Goal: Task Accomplishment & Management: Manage account settings

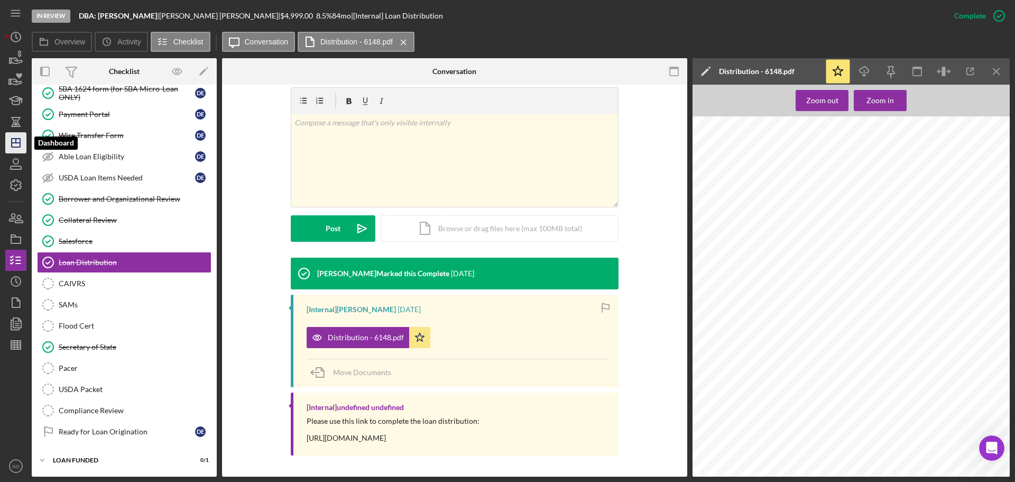
click at [20, 141] on polygon "button" at bounding box center [16, 143] width 8 height 8
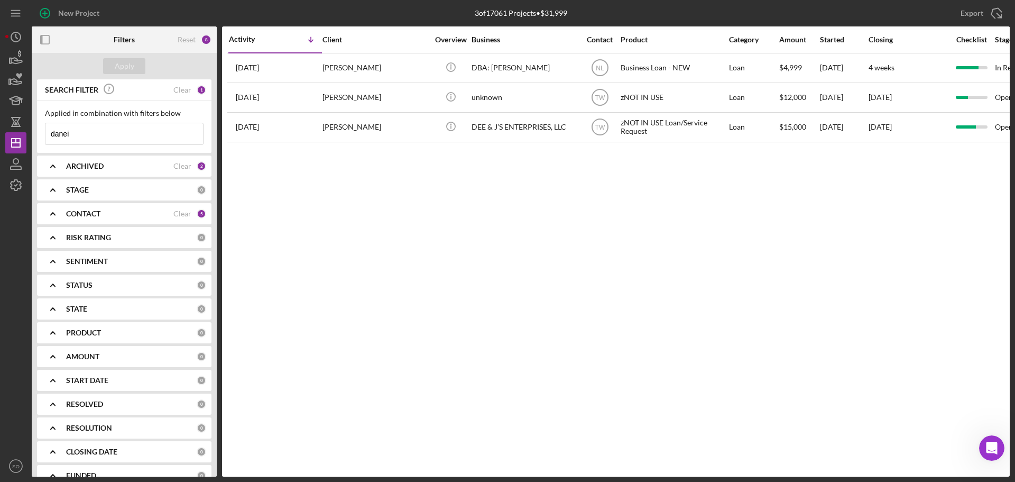
click at [115, 215] on div "CONTACT" at bounding box center [119, 213] width 107 height 8
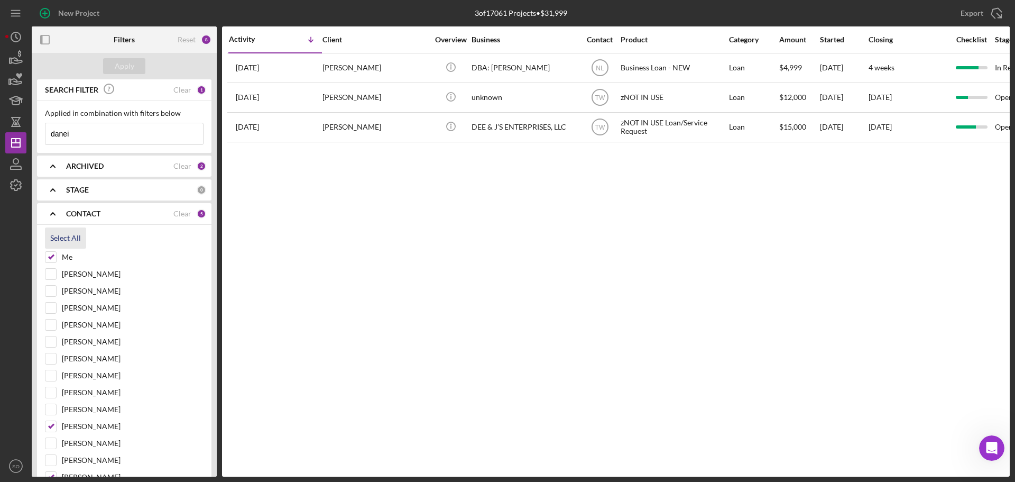
click at [71, 241] on div "Select All" at bounding box center [65, 237] width 31 height 21
checkbox input "true"
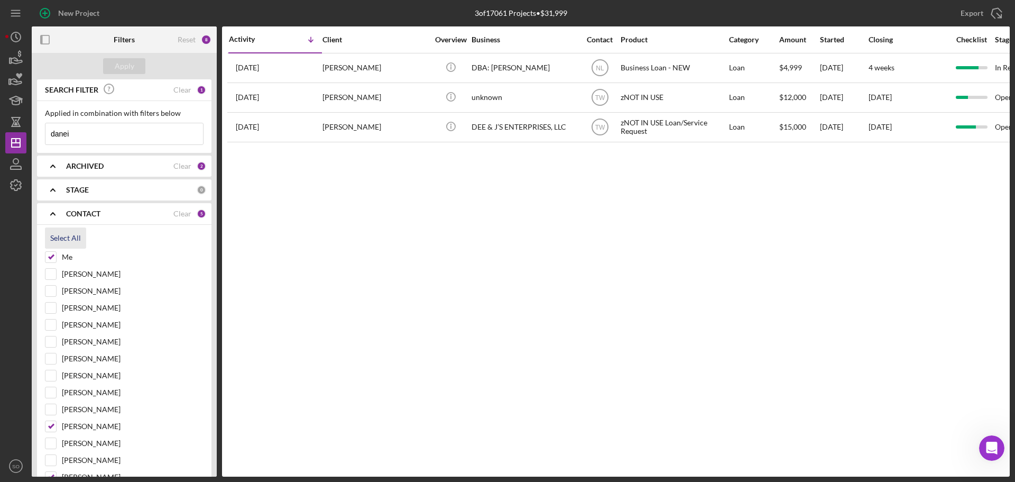
checkbox input "true"
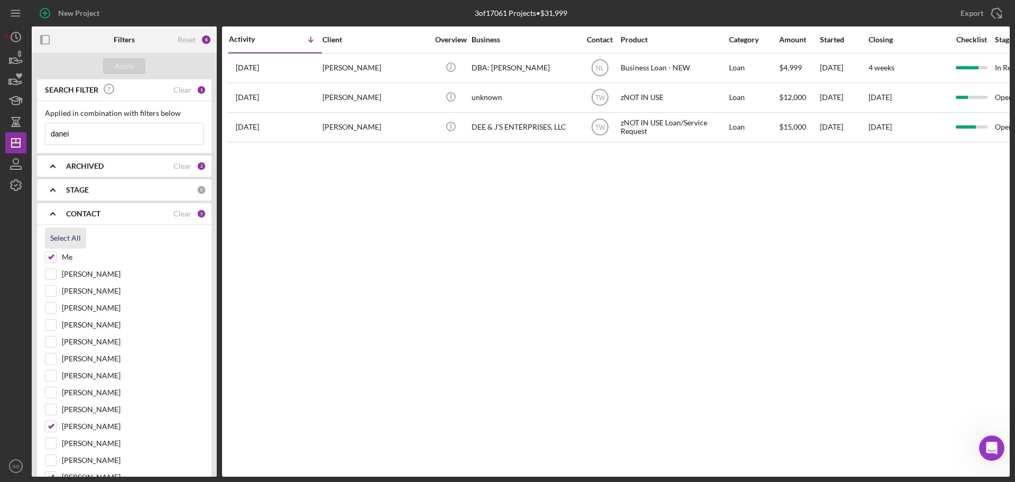
checkbox input "true"
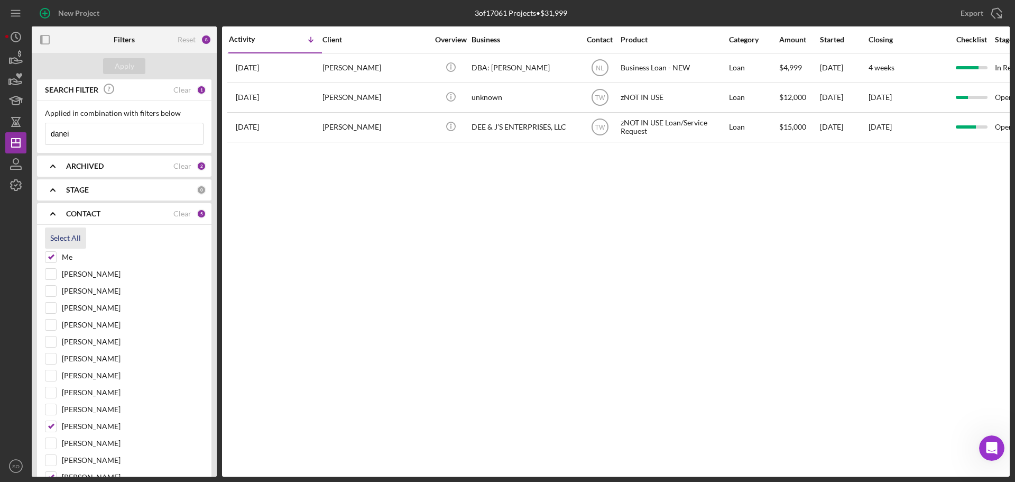
checkbox input "true"
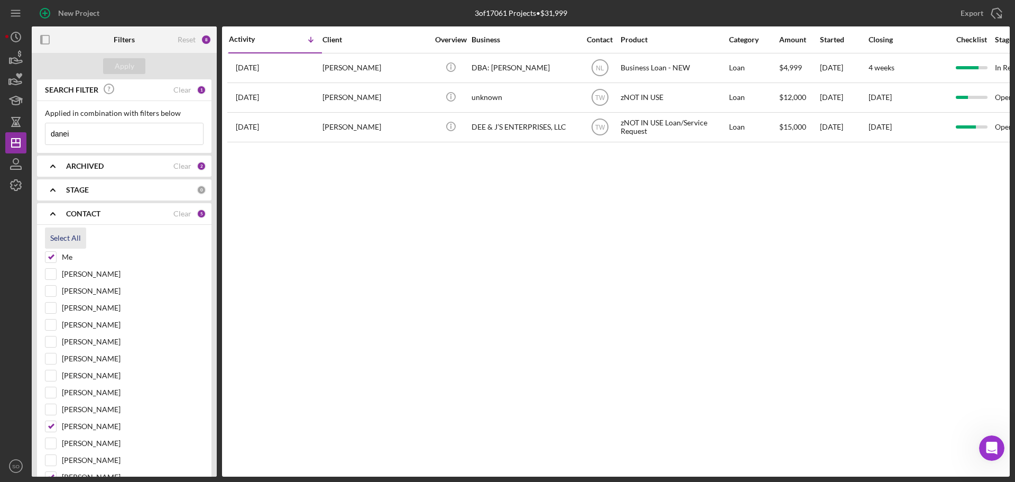
checkbox input "true"
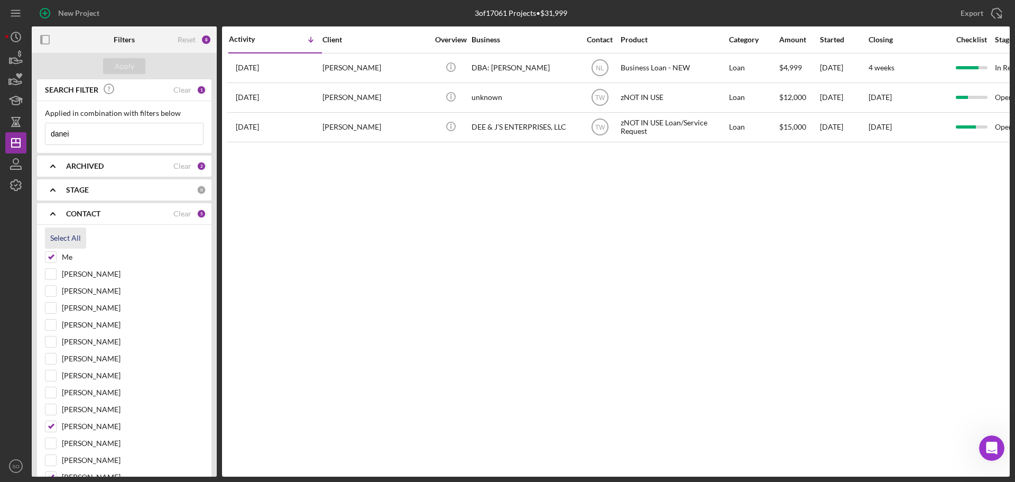
checkbox input "true"
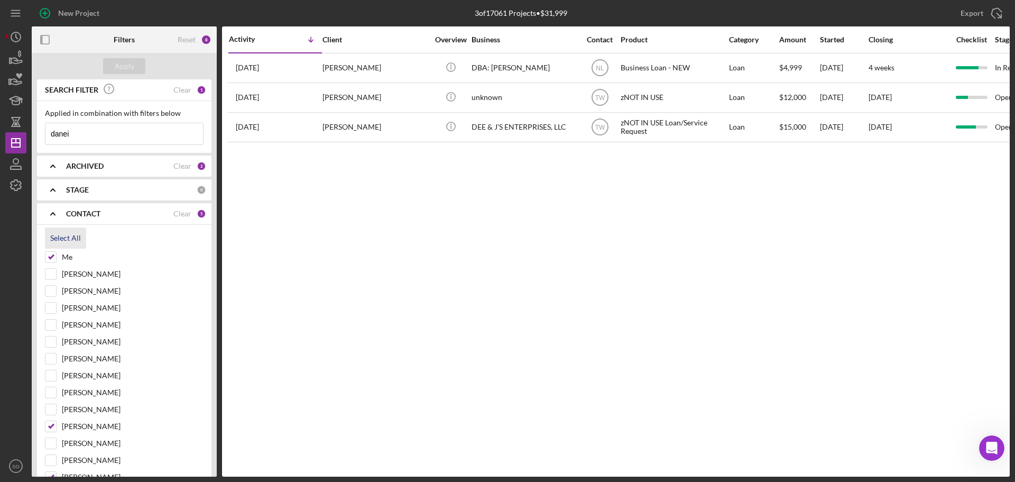
checkbox input "true"
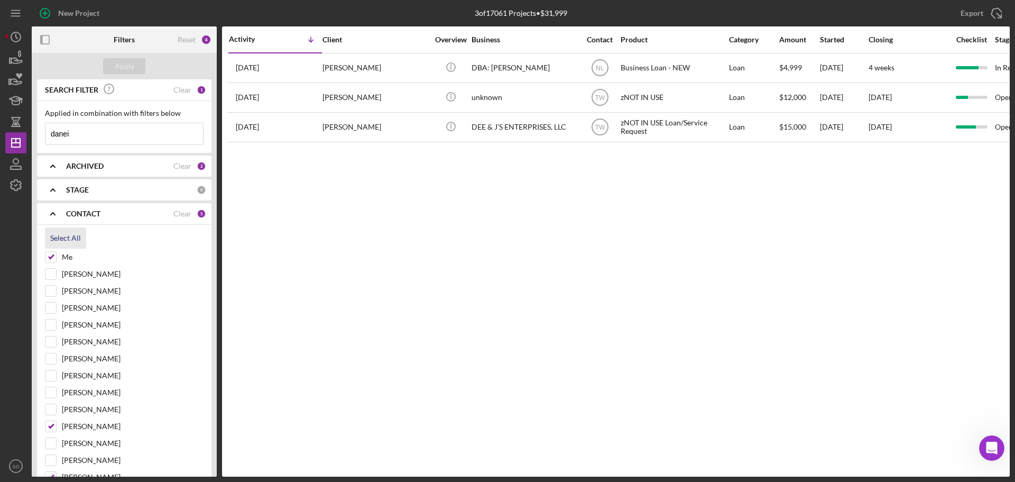
checkbox input "true"
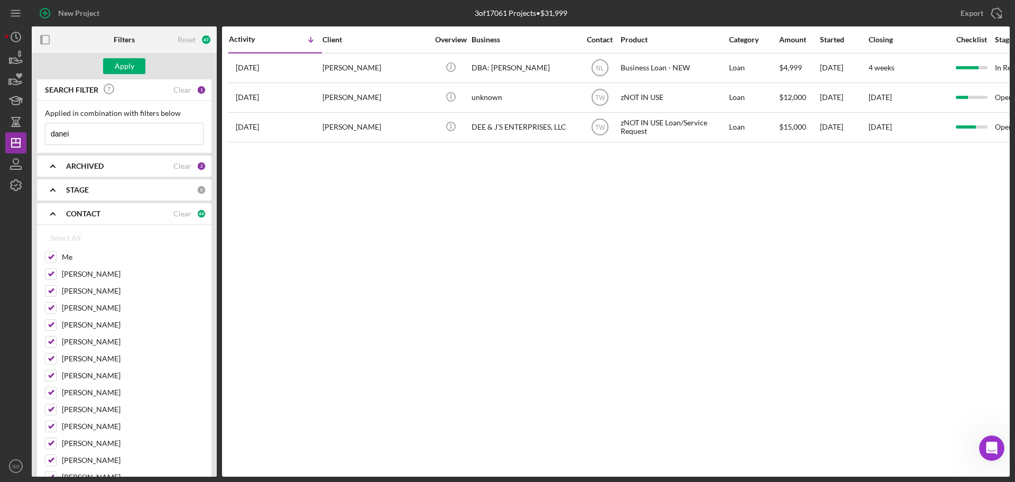
click at [119, 140] on input "danei" at bounding box center [124, 133] width 158 height 21
drag, startPoint x: 111, startPoint y: 139, endPoint x: 0, endPoint y: 146, distance: 111.3
click at [0, 146] on div "New Project 3 of 17061 Projects • $31,999 danei Export Icon/Export Filters Rese…" at bounding box center [507, 241] width 1015 height 482
type input "[PERSON_NAME]"
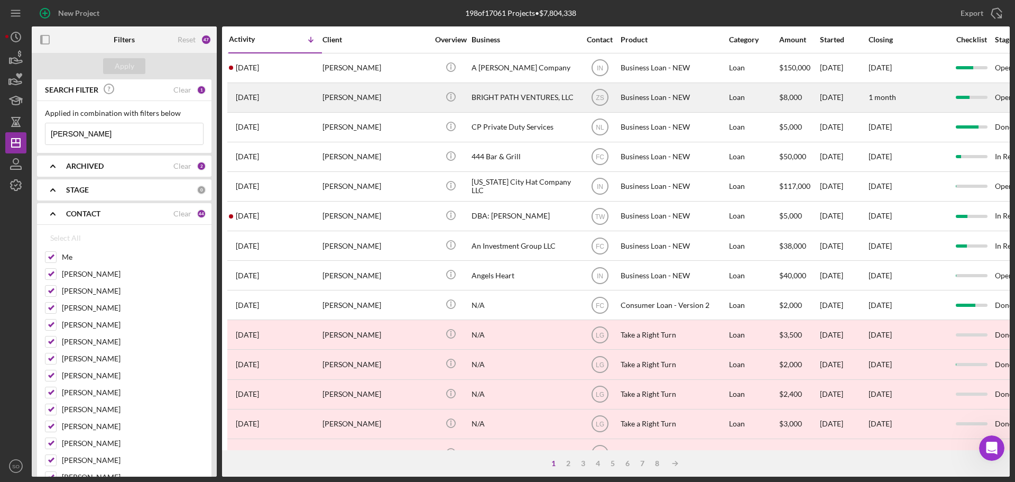
click at [348, 100] on div "[PERSON_NAME]" at bounding box center [375, 98] width 106 height 28
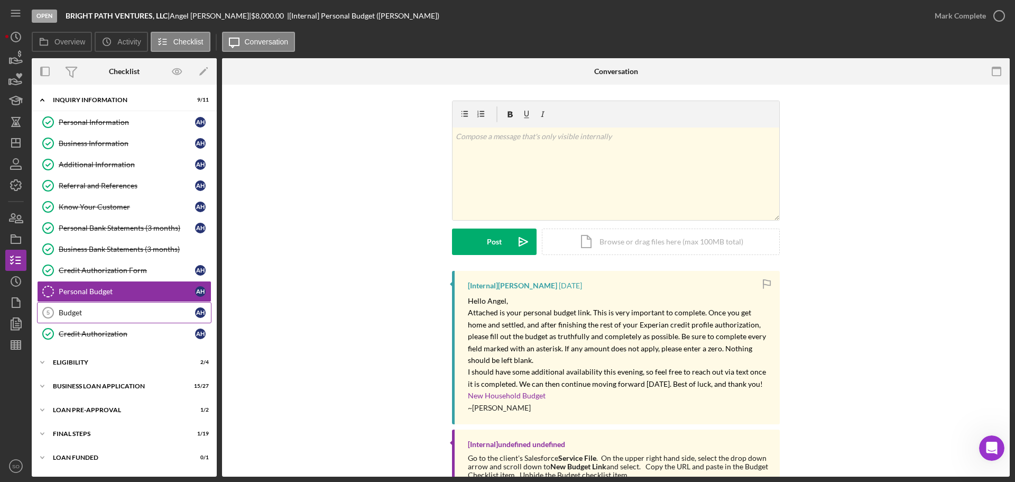
click at [67, 310] on div "Budget" at bounding box center [127, 312] width 136 height 8
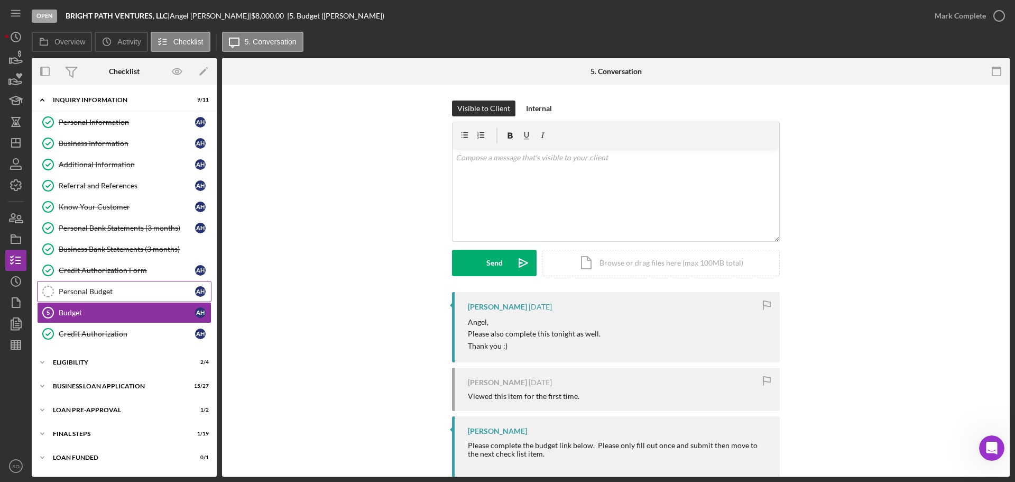
click at [106, 285] on link "Personal Budget Personal Budget A H" at bounding box center [124, 291] width 174 height 21
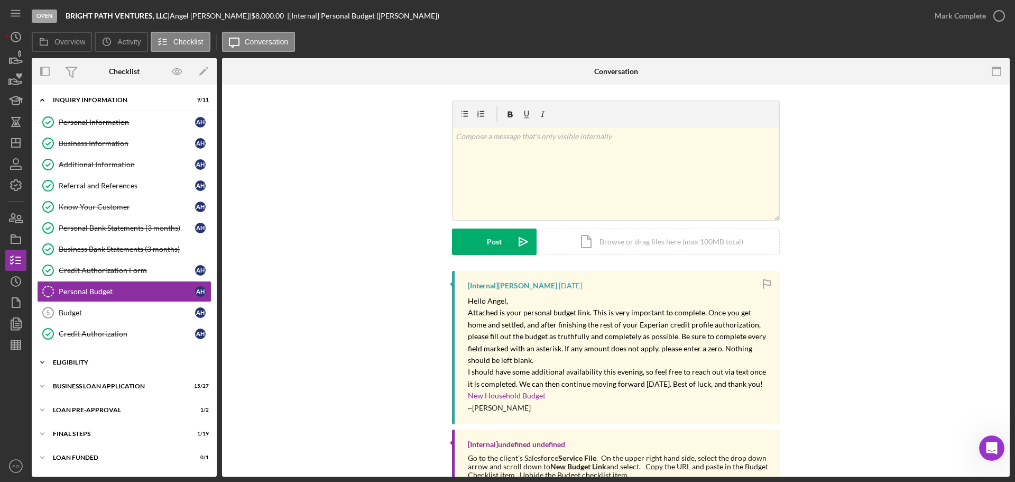
click at [106, 364] on div "ELIGIBILITY" at bounding box center [128, 362] width 151 height 6
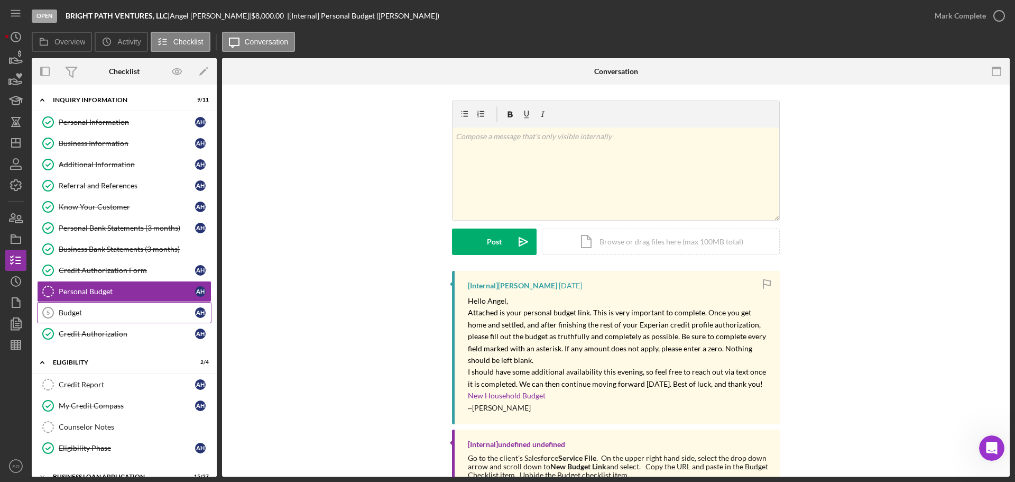
click at [57, 316] on icon "Budget 5" at bounding box center [48, 312] width 26 height 26
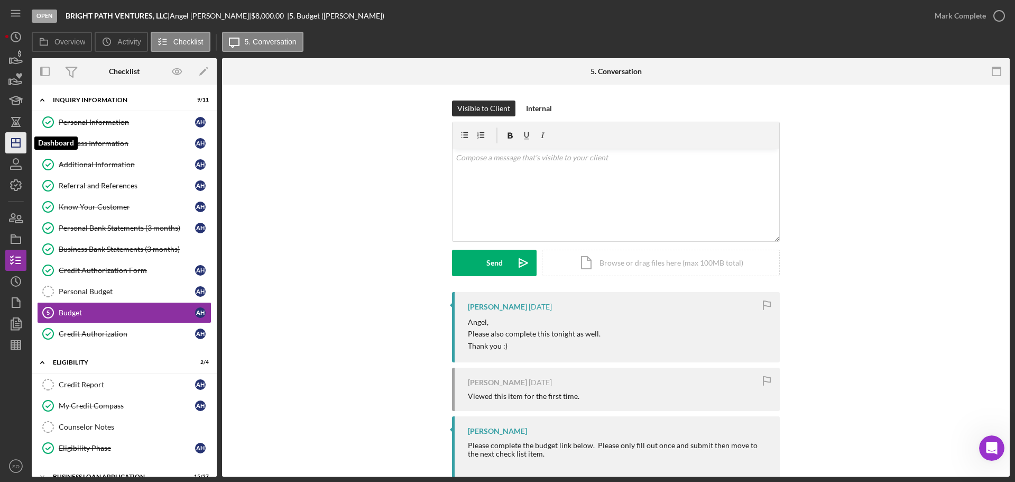
drag, startPoint x: 17, startPoint y: 150, endPoint x: 22, endPoint y: 152, distance: 5.9
click at [17, 150] on icon "Icon/Dashboard" at bounding box center [16, 143] width 26 height 26
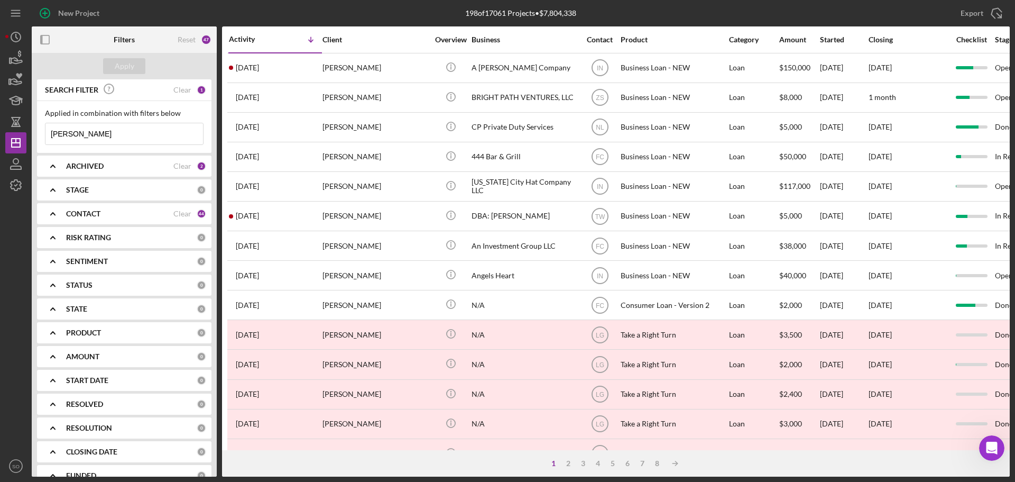
drag, startPoint x: 106, startPoint y: 138, endPoint x: 0, endPoint y: 115, distance: 108.1
click at [0, 115] on div "New Project 198 of 17061 Projects • $7,804,338 angel hayes Export Icon/Export F…" at bounding box center [507, 241] width 1015 height 482
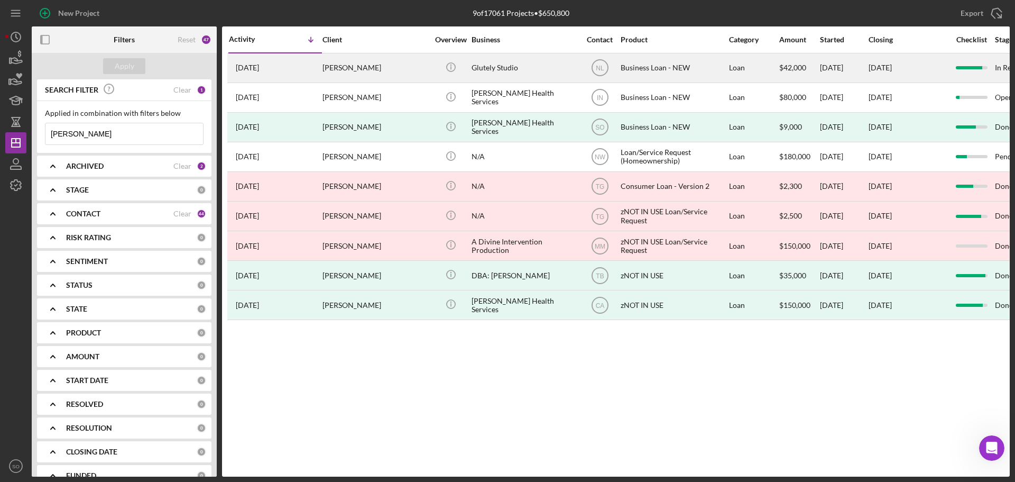
type input "averie fuller"
click at [312, 66] on div "1 week ago Averie Fuller" at bounding box center [275, 68] width 93 height 28
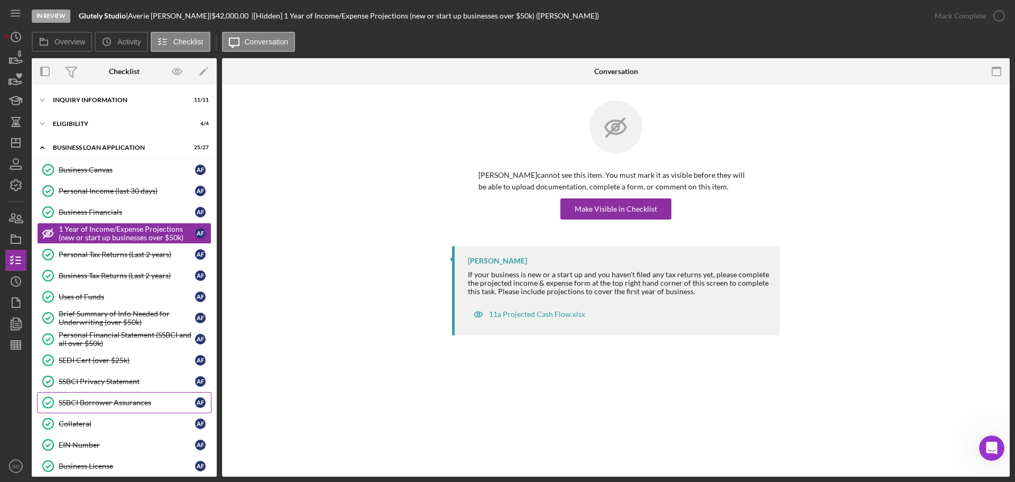
scroll to position [106, 0]
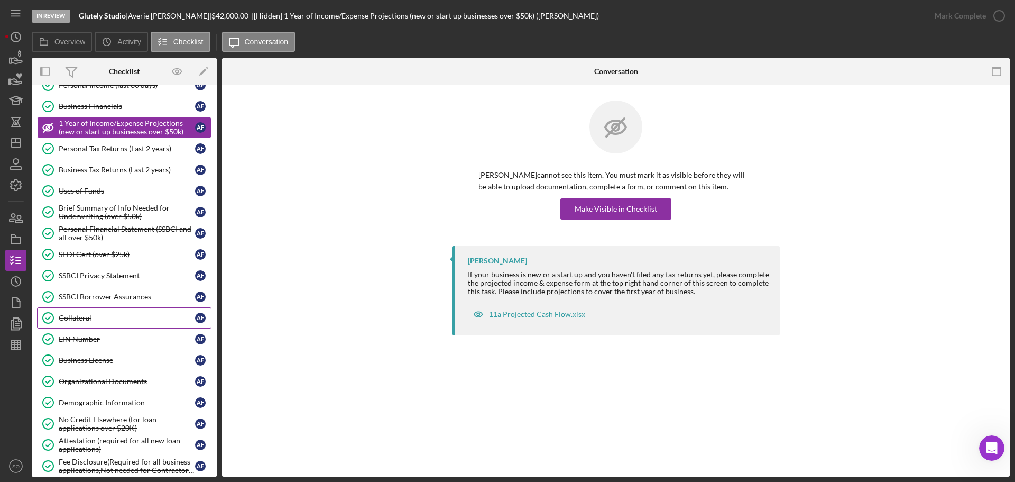
click at [82, 322] on link "Collateral Collateral A F" at bounding box center [124, 317] width 174 height 21
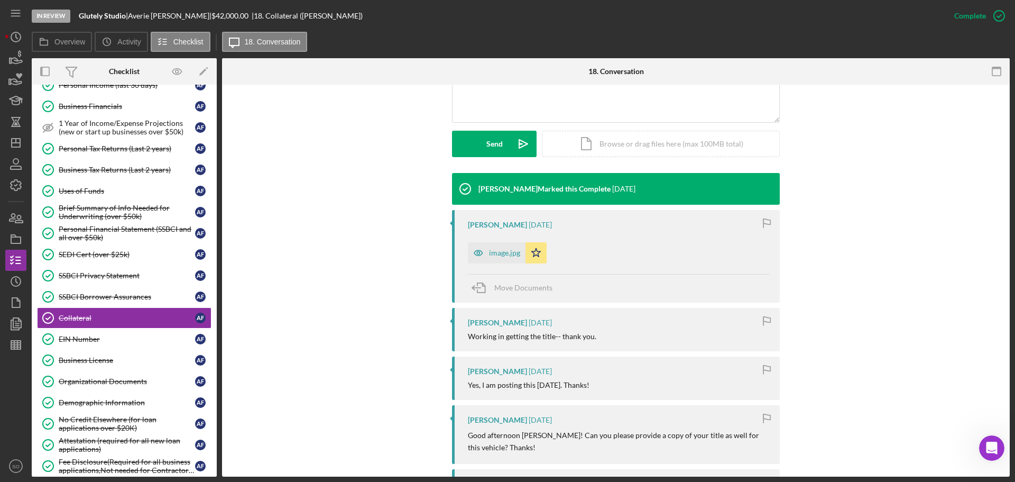
scroll to position [370, 0]
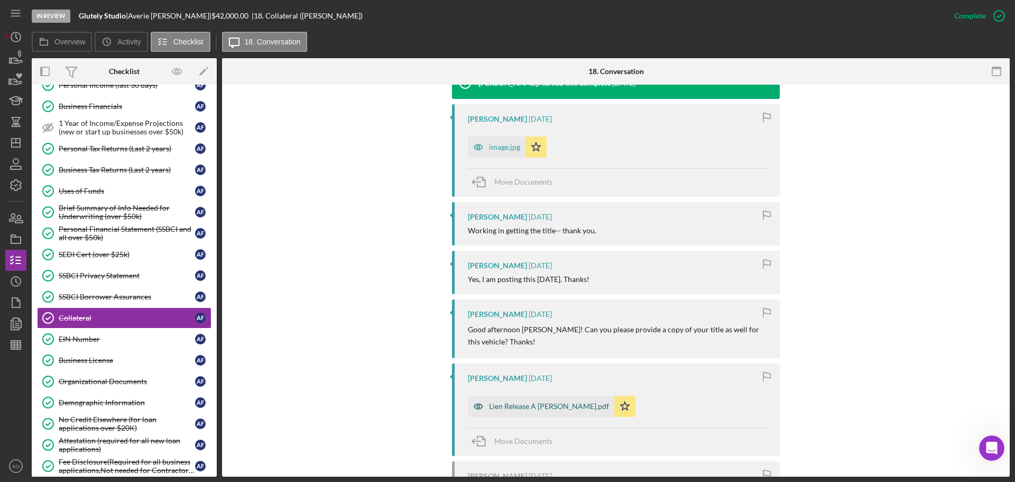
click at [532, 401] on div "Lien Release A Fuller.pdf" at bounding box center [541, 405] width 146 height 21
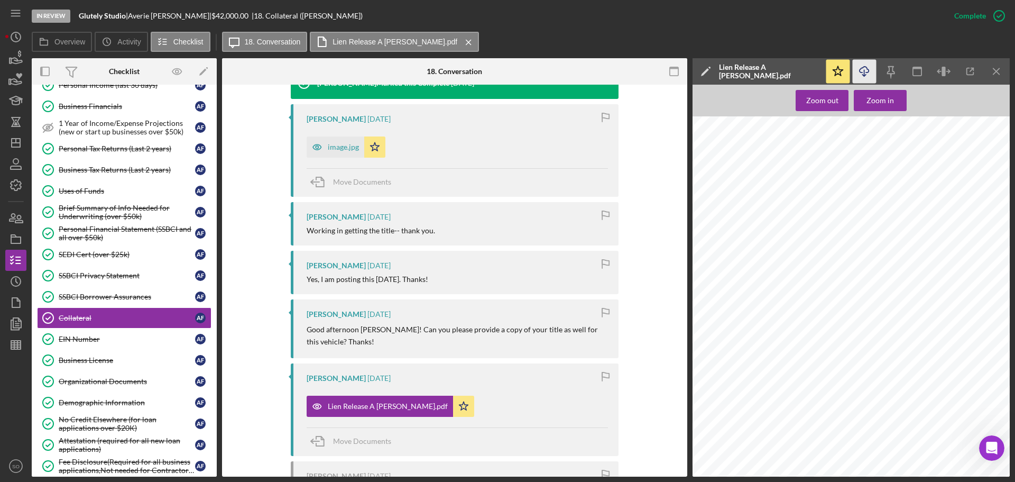
click at [866, 73] on icon "Icon/Download" at bounding box center [865, 72] width 24 height 24
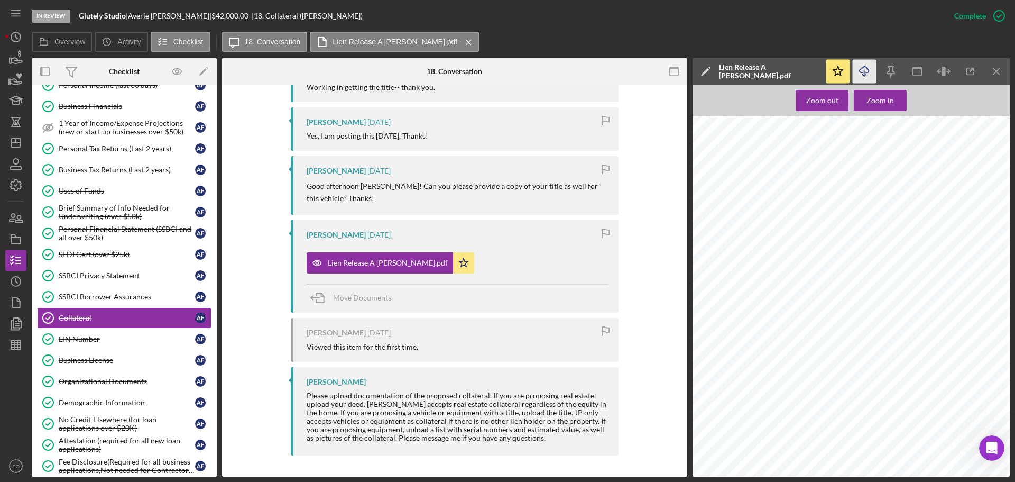
scroll to position [302, 0]
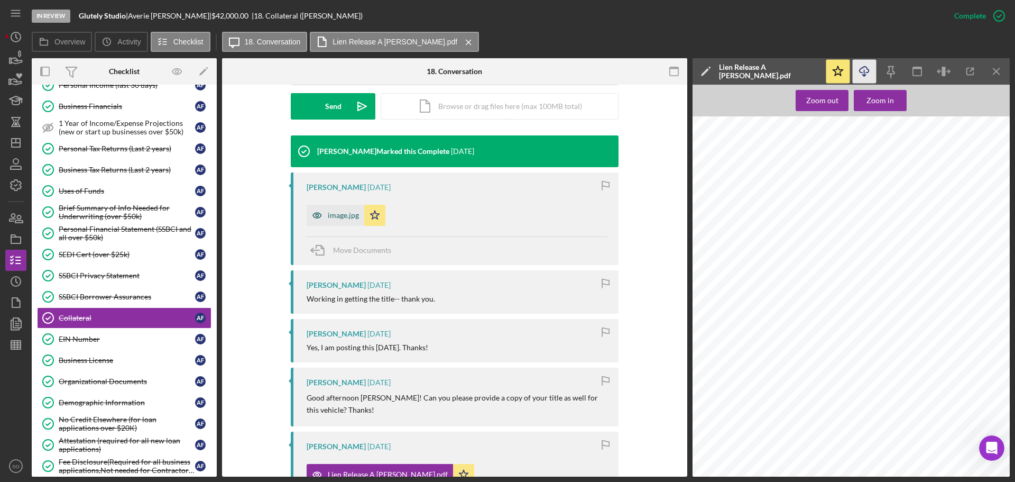
click at [344, 216] on div "image.jpg" at bounding box center [343, 215] width 31 height 8
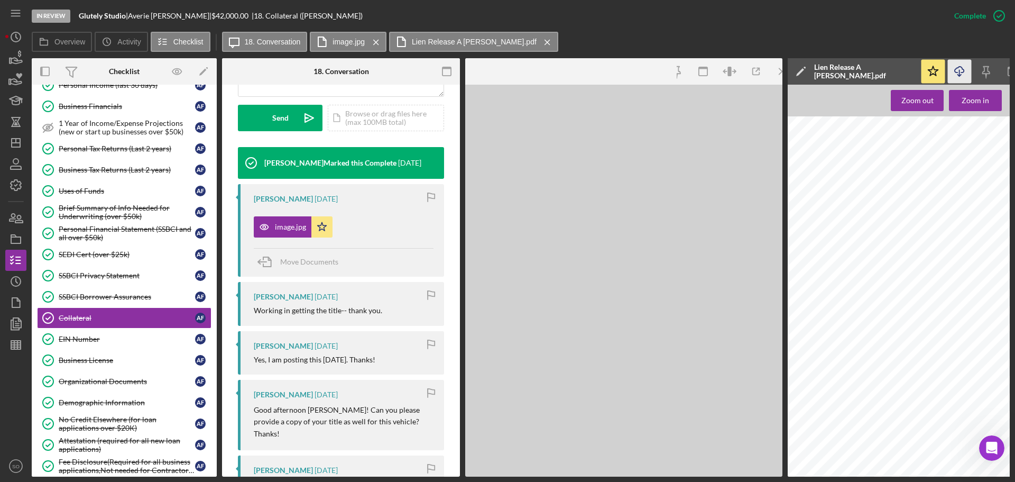
scroll to position [313, 0]
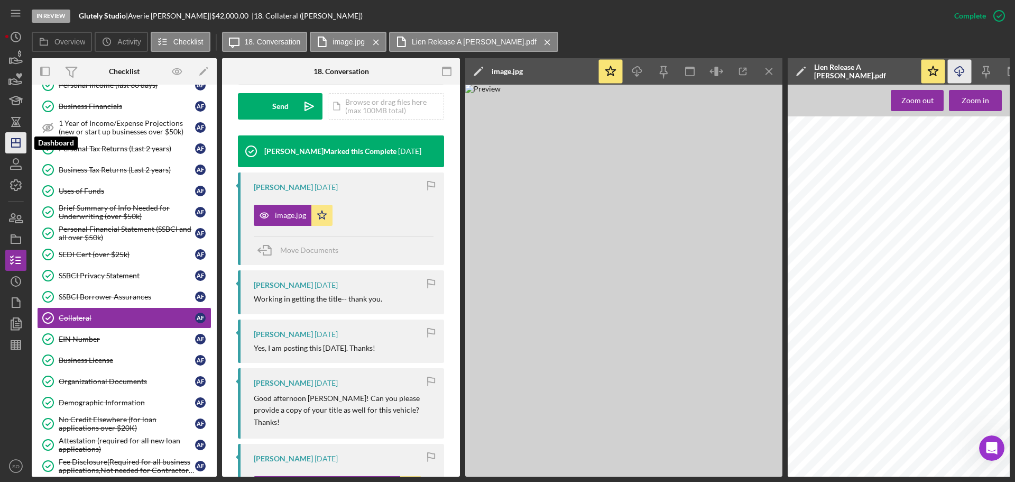
drag, startPoint x: 13, startPoint y: 140, endPoint x: 21, endPoint y: 151, distance: 13.3
click at [13, 140] on icon "Icon/Dashboard" at bounding box center [16, 143] width 26 height 26
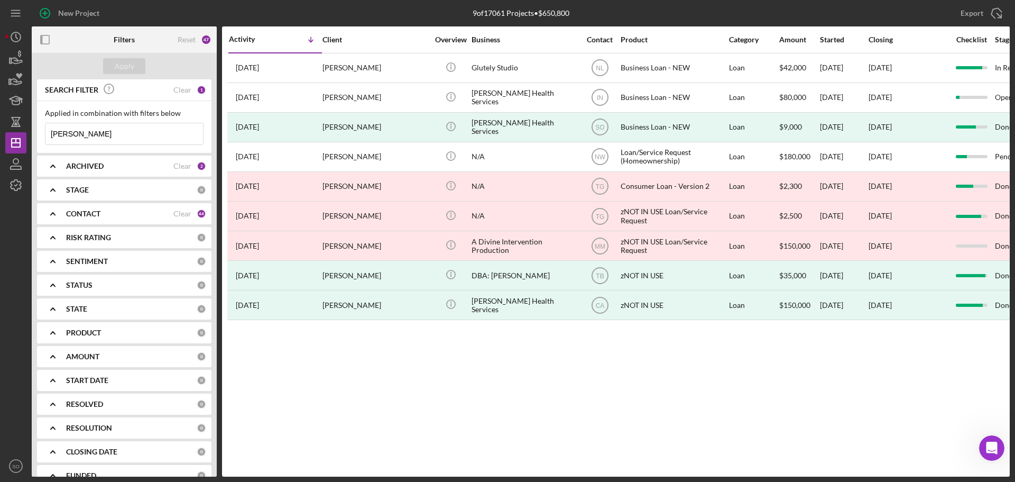
drag, startPoint x: 103, startPoint y: 132, endPoint x: 0, endPoint y: 131, distance: 103.1
click at [0, 131] on div "New Project 9 of 17061 Projects • $650,800 averie fuller Export Icon/Export Fil…" at bounding box center [507, 241] width 1015 height 482
type input "angel hayes"
click at [119, 71] on div "Apply" at bounding box center [125, 66] width 20 height 16
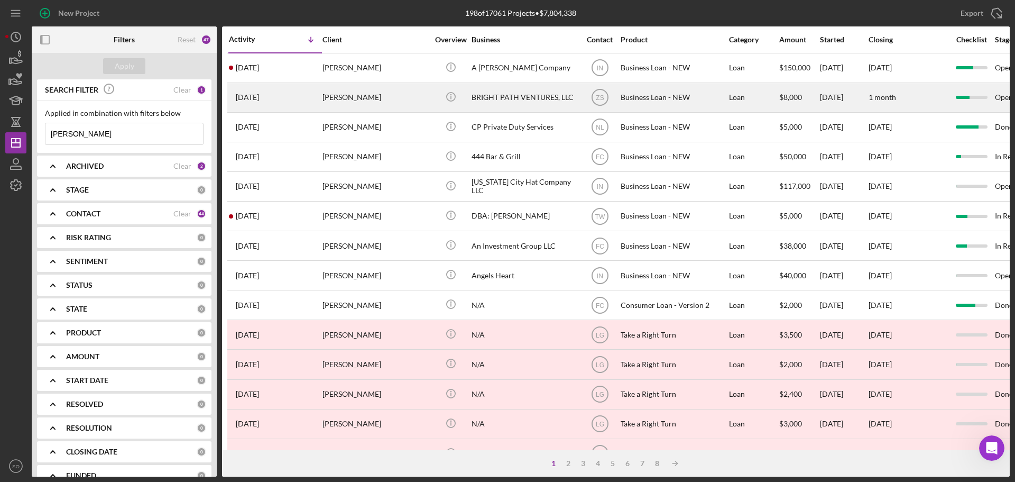
click at [285, 84] on div "2 days ago Angel Hayes" at bounding box center [275, 98] width 93 height 28
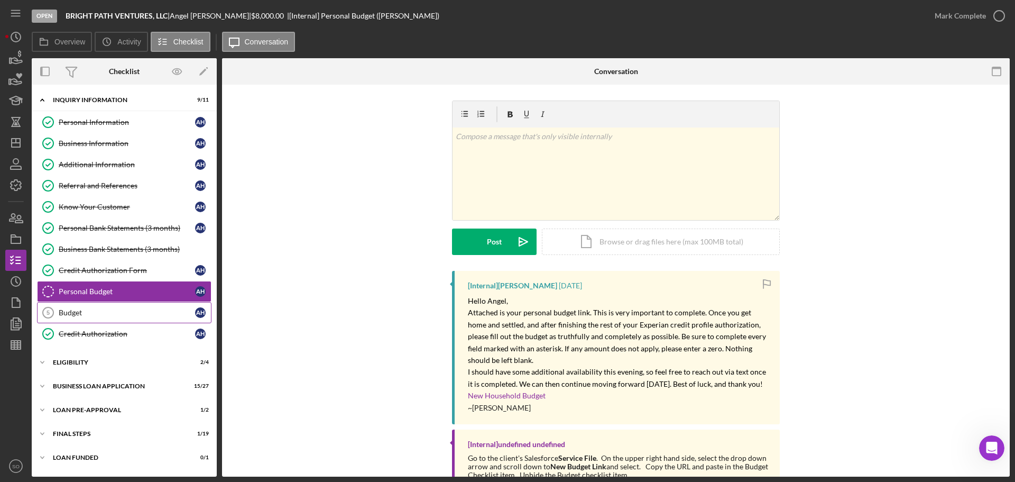
click at [102, 307] on link "Budget 5 Budget A H" at bounding box center [124, 312] width 174 height 21
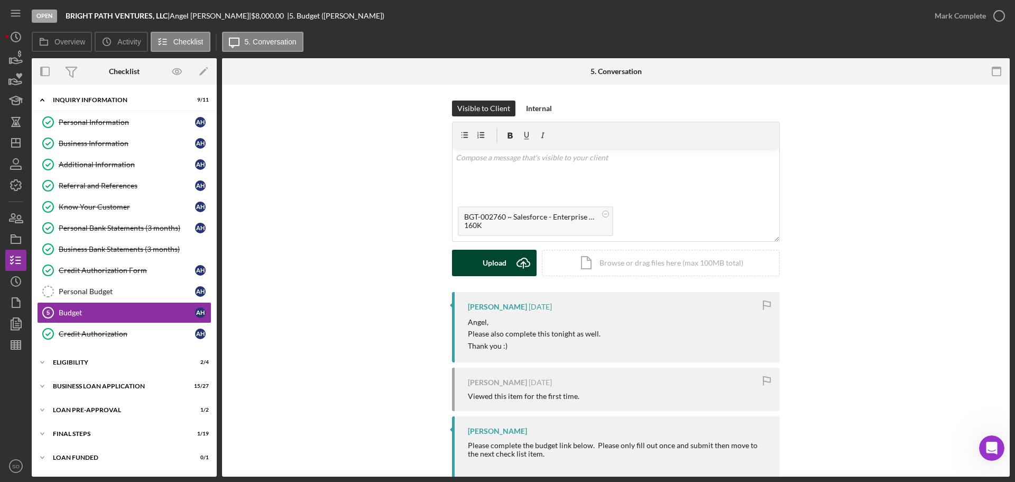
click at [505, 260] on button "Upload Icon/Upload" at bounding box center [494, 263] width 85 height 26
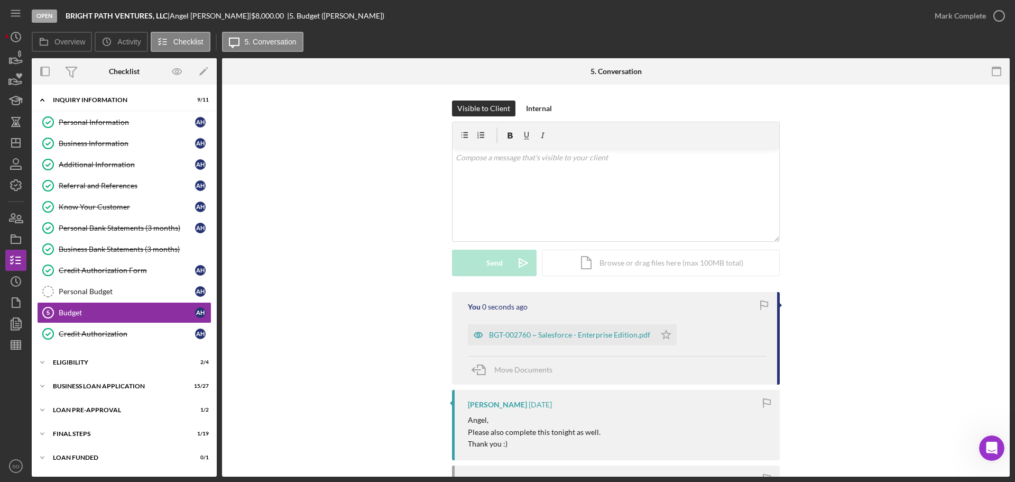
scroll to position [122, 0]
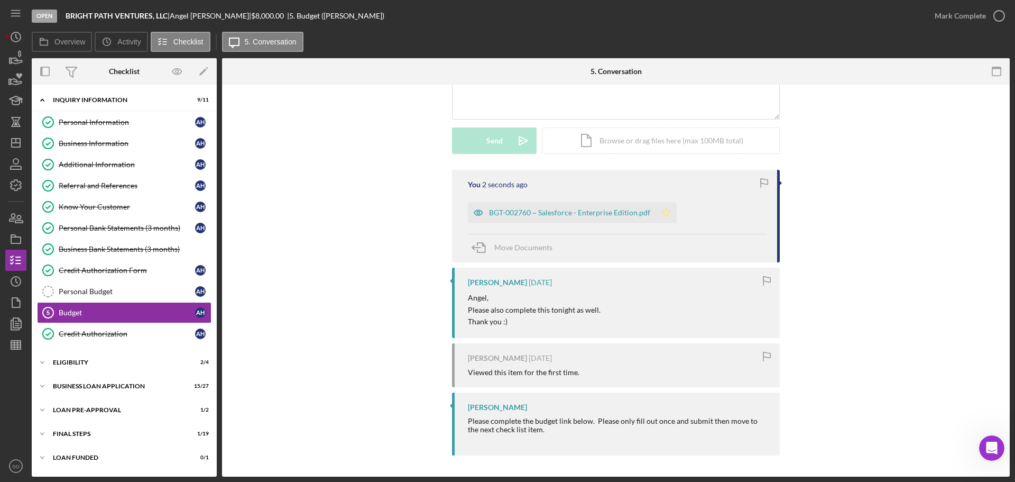
click at [661, 217] on icon "Icon/Star" at bounding box center [666, 212] width 21 height 21
click at [946, 17] on div "Mark Complete" at bounding box center [960, 15] width 51 height 21
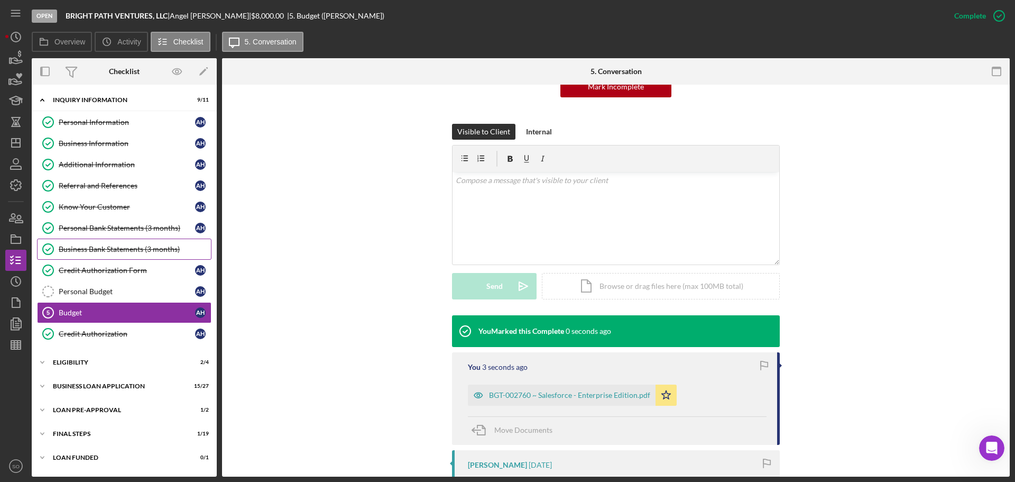
scroll to position [268, 0]
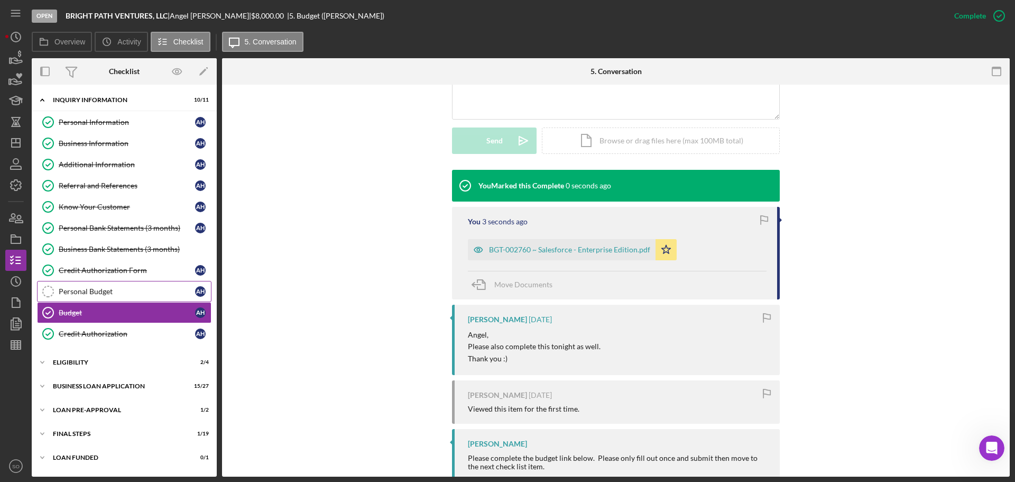
click at [95, 290] on div "Personal Budget" at bounding box center [127, 291] width 136 height 8
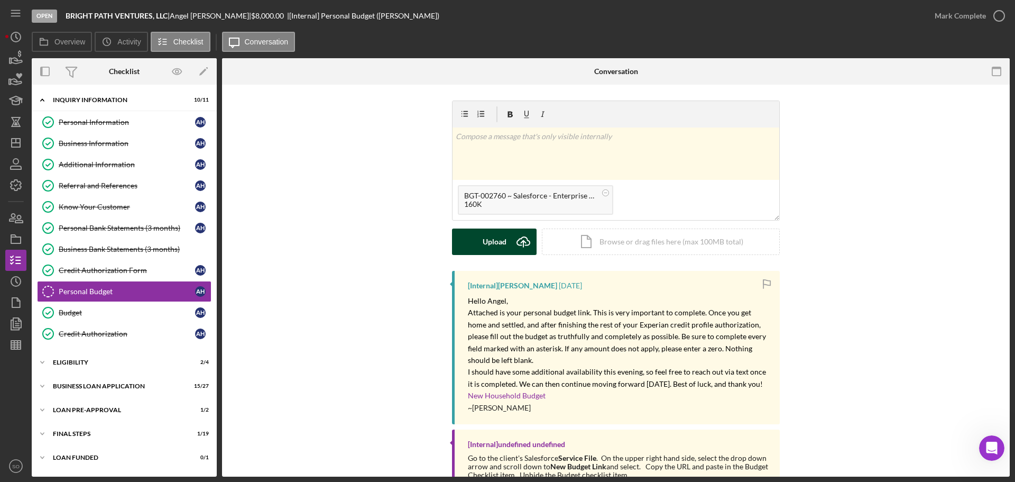
click at [490, 242] on div "Upload" at bounding box center [495, 241] width 24 height 26
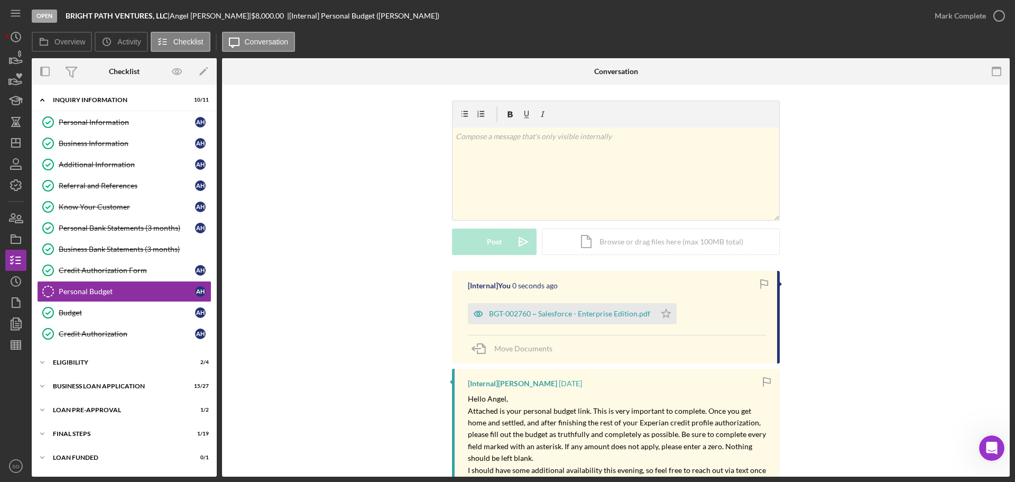
scroll to position [106, 0]
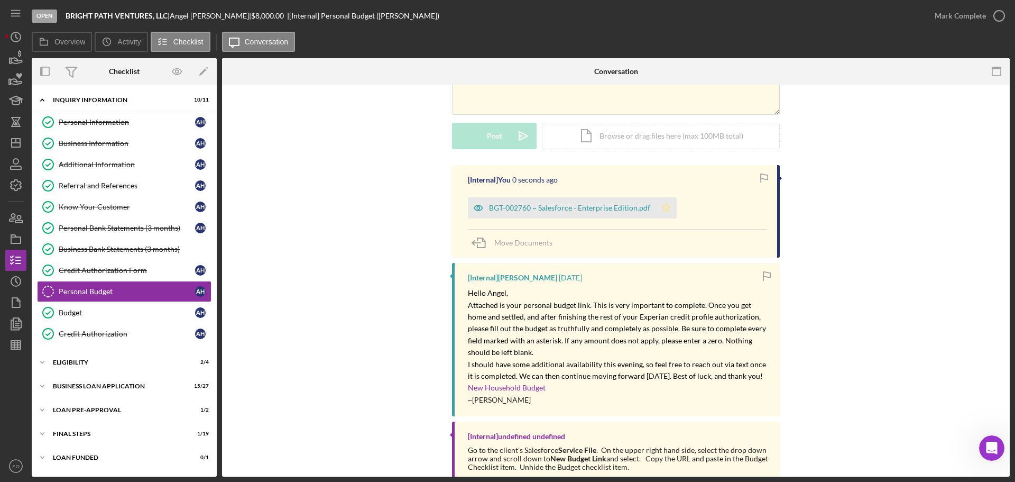
click at [660, 216] on icon "Icon/Star" at bounding box center [666, 207] width 21 height 21
click at [941, 12] on div "Mark Complete" at bounding box center [960, 15] width 51 height 21
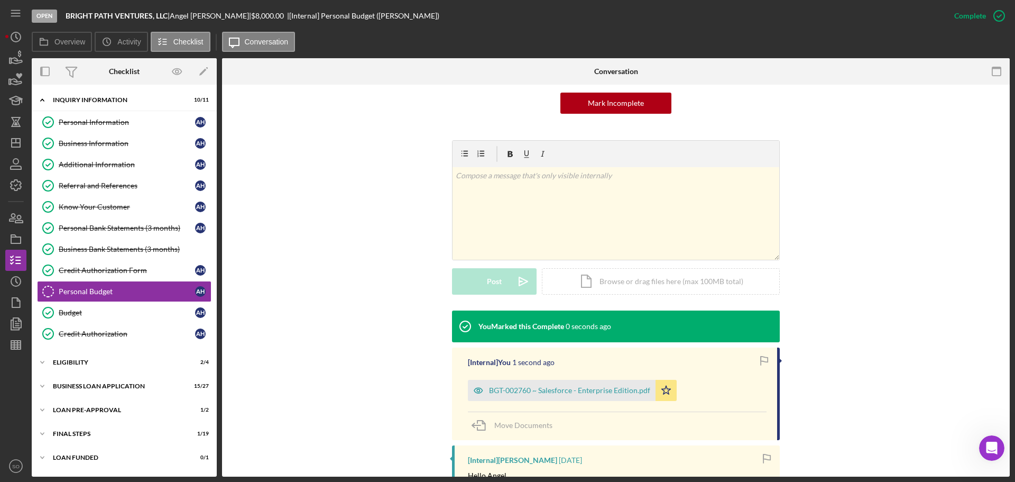
scroll to position [251, 0]
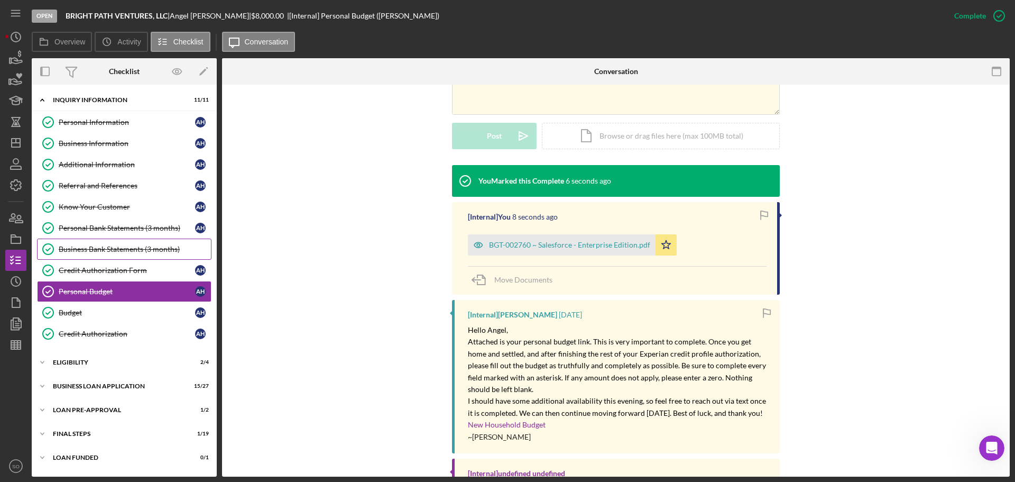
drag, startPoint x: 114, startPoint y: 231, endPoint x: 124, endPoint y: 245, distance: 17.5
click at [114, 231] on div "Personal Bank Statements (3 months)" at bounding box center [127, 228] width 136 height 8
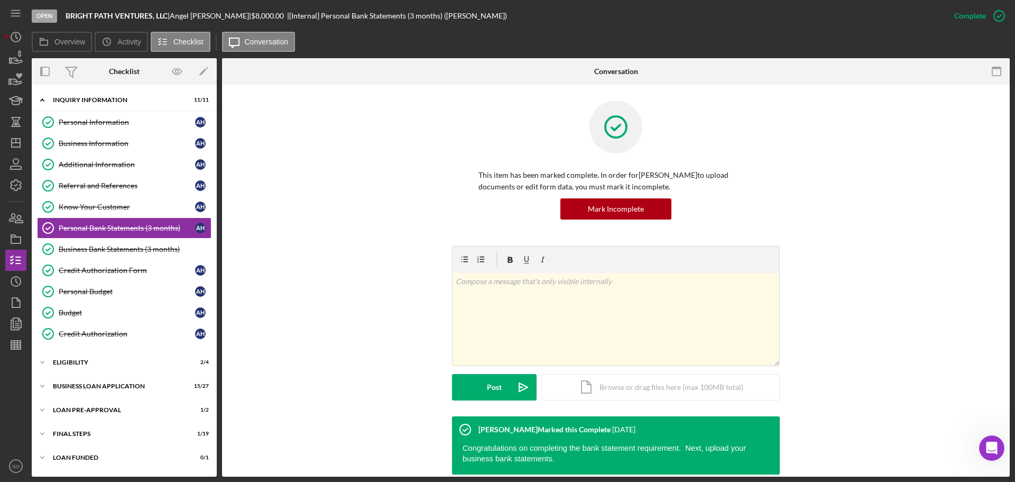
scroll to position [232, 0]
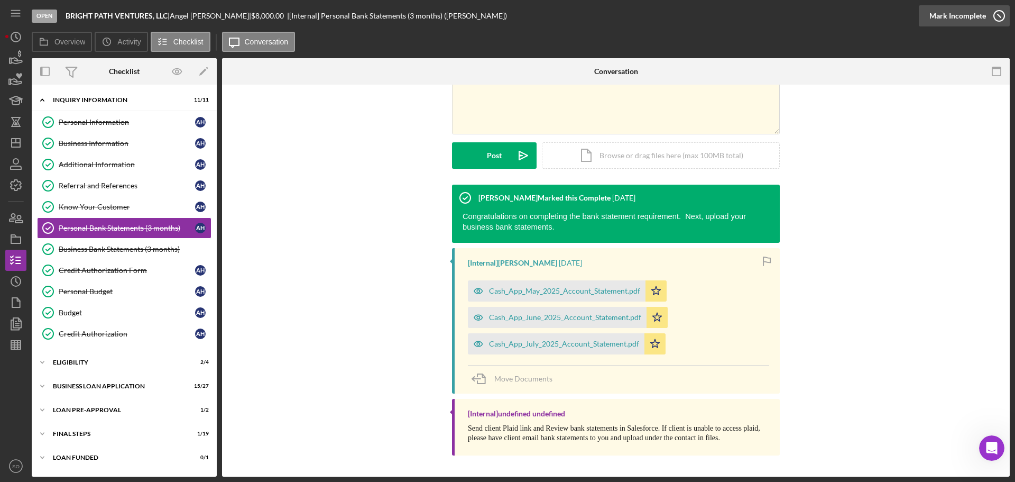
click at [961, 21] on div "Mark Incomplete" at bounding box center [957, 15] width 57 height 21
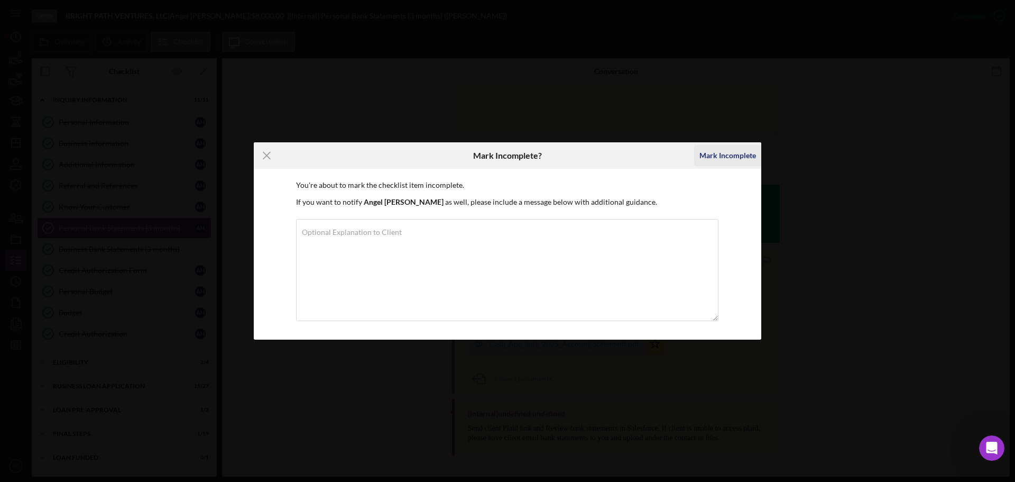
click at [749, 154] on div "Mark Incomplete" at bounding box center [727, 155] width 57 height 21
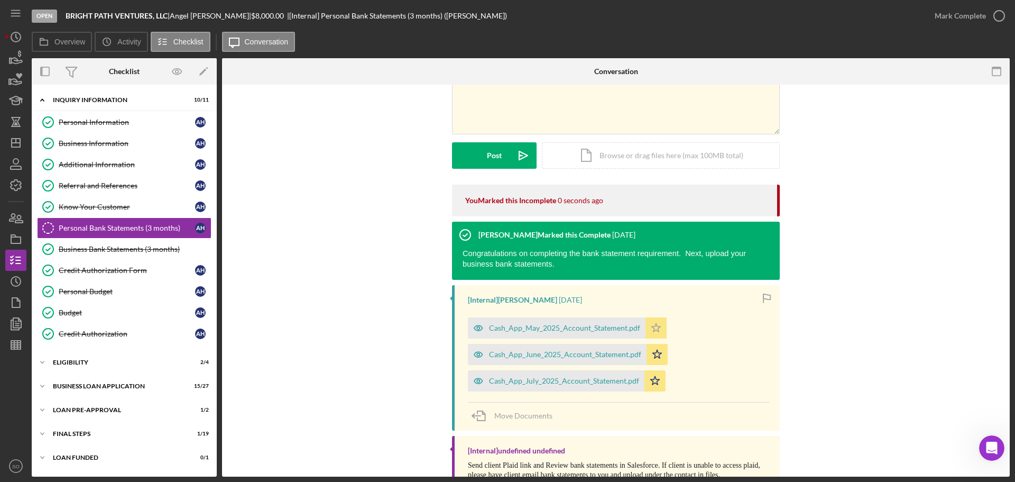
click at [649, 324] on icon "Icon/Star" at bounding box center [655, 327] width 21 height 21
click at [650, 355] on icon "Icon/Star" at bounding box center [657, 354] width 21 height 21
click at [650, 386] on icon "Icon/Star" at bounding box center [654, 380] width 21 height 21
click at [652, 326] on icon "Icon/Star" at bounding box center [655, 327] width 21 height 21
click at [654, 353] on icon "Icon/Star" at bounding box center [657, 354] width 21 height 21
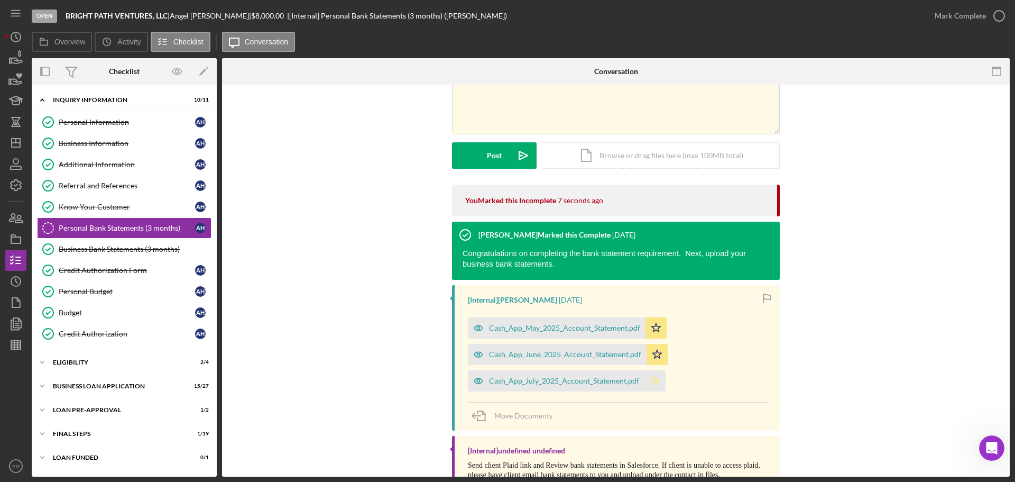
click at [652, 380] on icon "Icon/Star" at bounding box center [654, 380] width 21 height 21
click at [957, 18] on div "Mark Complete" at bounding box center [960, 15] width 51 height 21
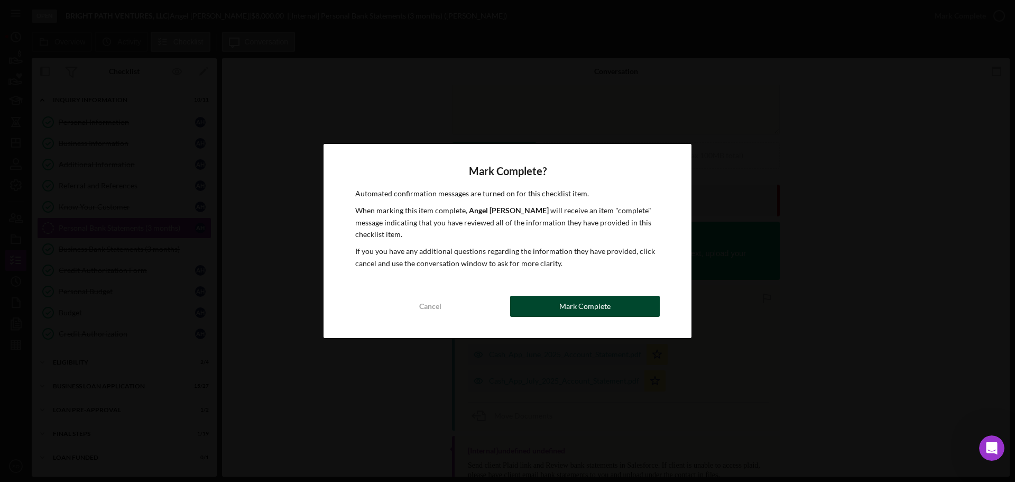
click at [626, 306] on button "Mark Complete" at bounding box center [585, 306] width 150 height 21
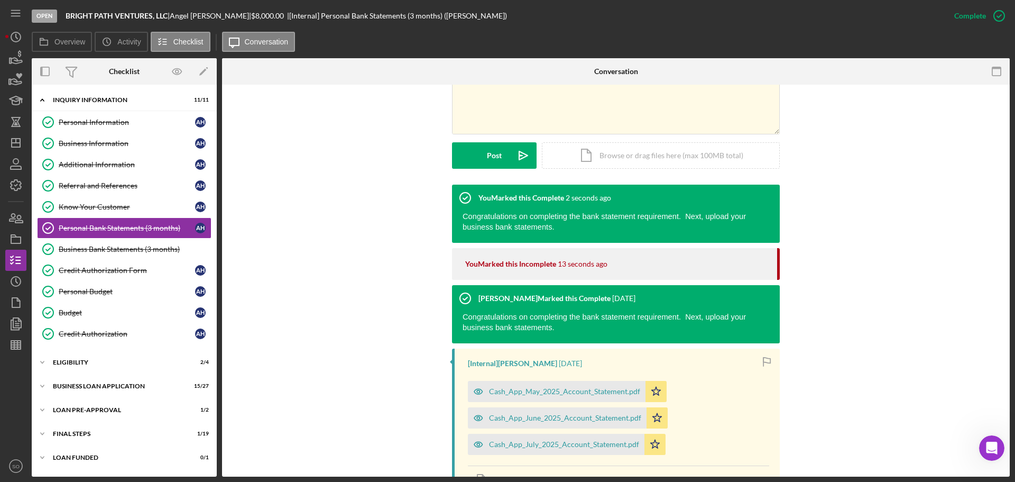
scroll to position [284, 0]
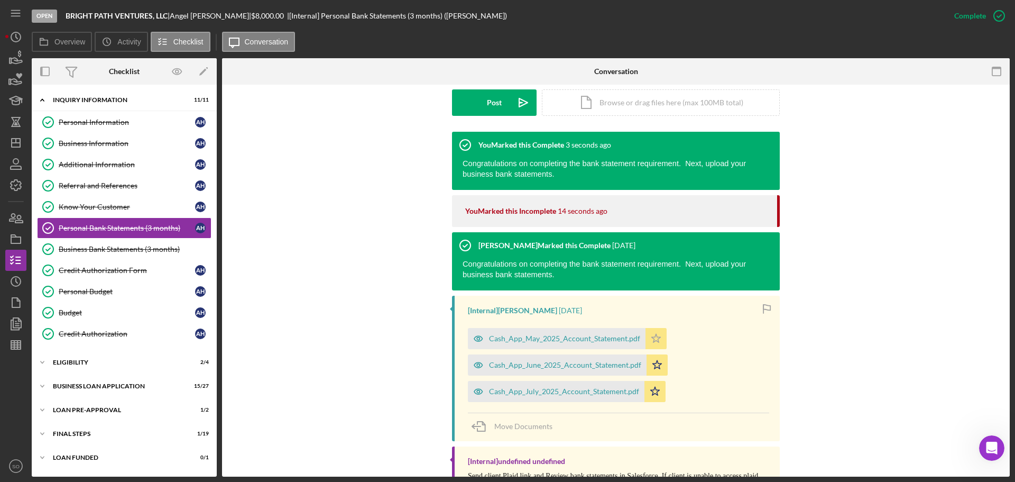
click at [657, 343] on icon "Icon/Star" at bounding box center [655, 338] width 21 height 21
click at [653, 373] on icon "Icon/Star" at bounding box center [657, 364] width 21 height 21
click at [654, 394] on icon "Icon/Star" at bounding box center [654, 391] width 21 height 21
click at [657, 396] on icon "Icon/Star" at bounding box center [654, 391] width 21 height 21
click at [651, 371] on icon "Icon/Star" at bounding box center [657, 364] width 21 height 21
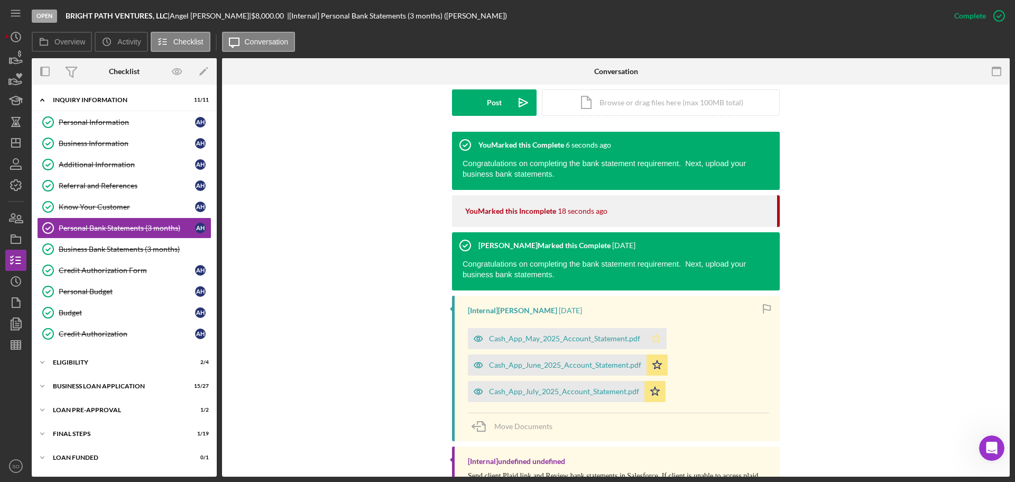
click at [652, 331] on icon "Icon/Star" at bounding box center [655, 338] width 21 height 21
click at [649, 347] on icon "Icon/Star" at bounding box center [655, 338] width 21 height 21
click at [656, 365] on icon "Icon/Star" at bounding box center [657, 364] width 21 height 21
click at [650, 385] on icon "Icon/Star" at bounding box center [654, 391] width 21 height 21
click at [646, 396] on icon "Icon/Star" at bounding box center [654, 391] width 21 height 21
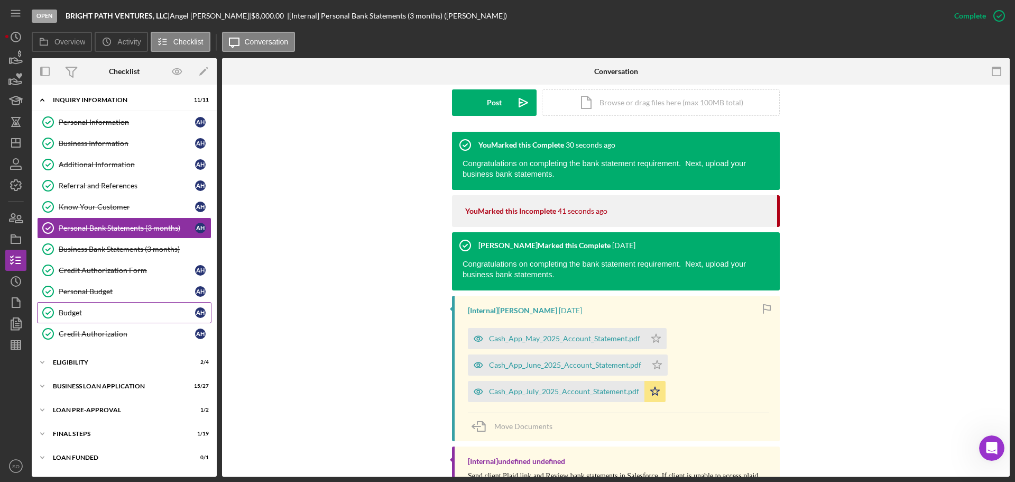
click at [107, 289] on div "Personal Budget" at bounding box center [127, 291] width 136 height 8
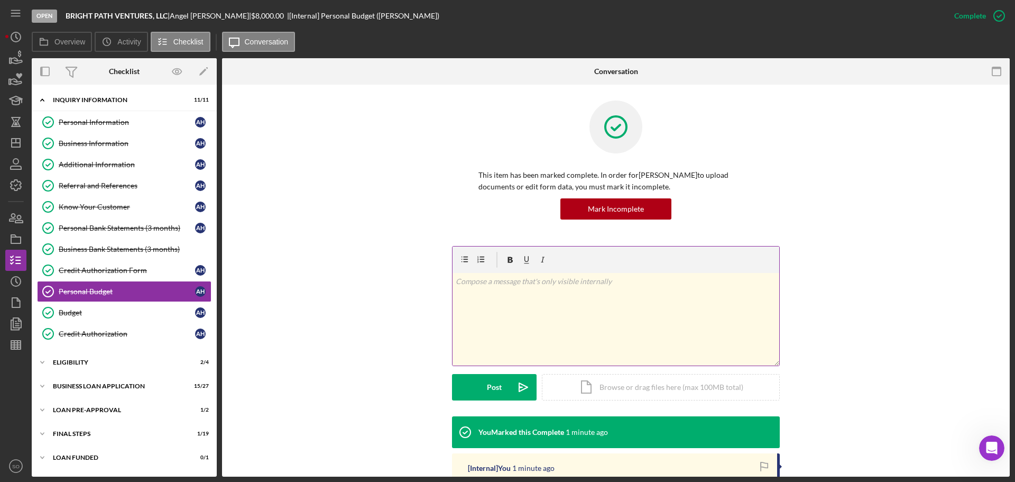
scroll to position [211, 0]
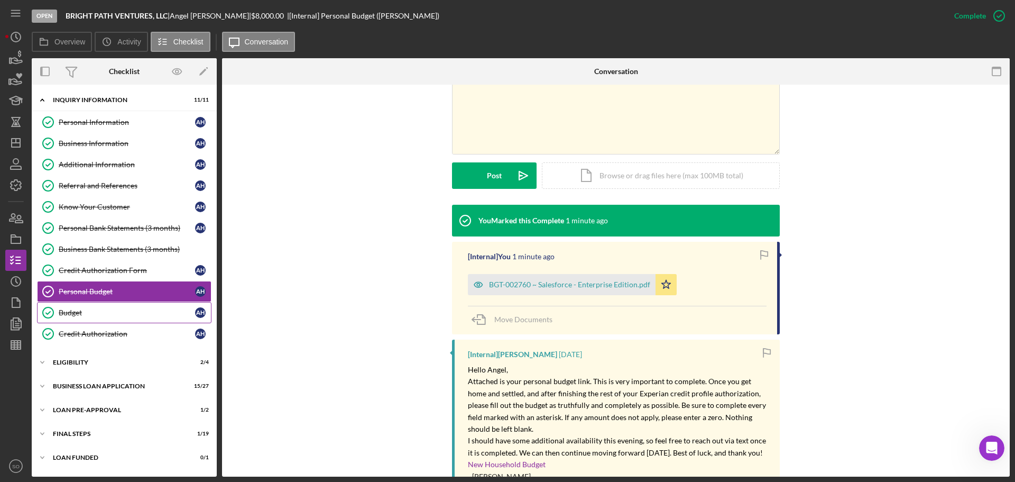
drag, startPoint x: 104, startPoint y: 310, endPoint x: 119, endPoint y: 316, distance: 16.7
click at [104, 310] on div "Budget" at bounding box center [127, 312] width 136 height 8
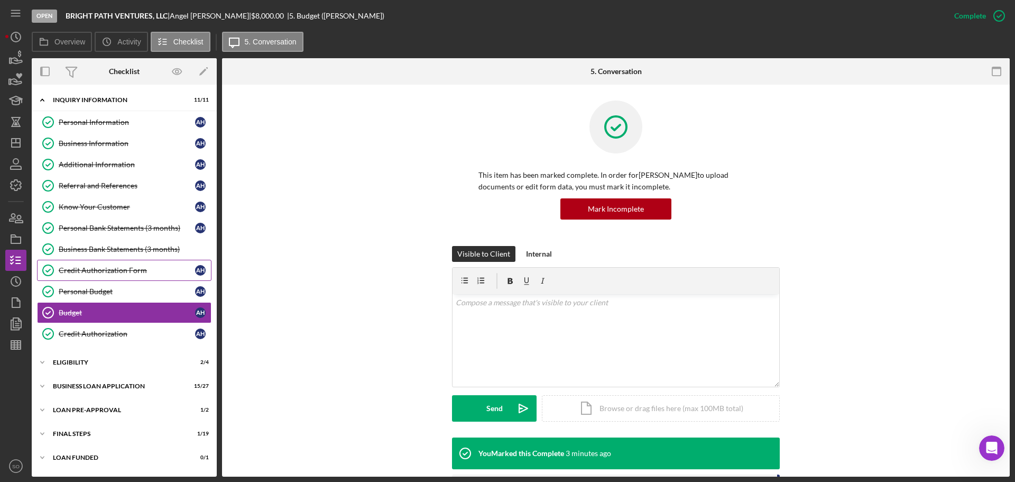
click at [113, 274] on div "Credit Authorization Form" at bounding box center [127, 270] width 136 height 8
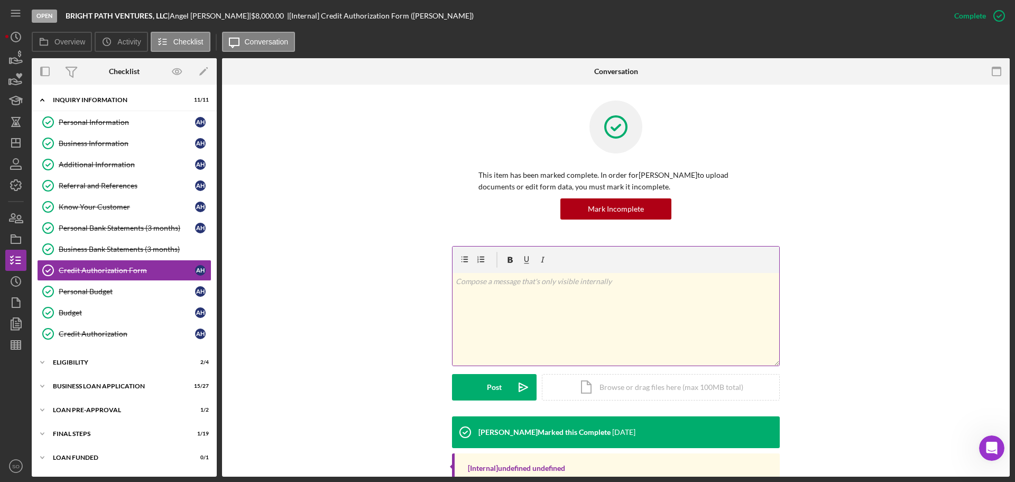
scroll to position [112, 0]
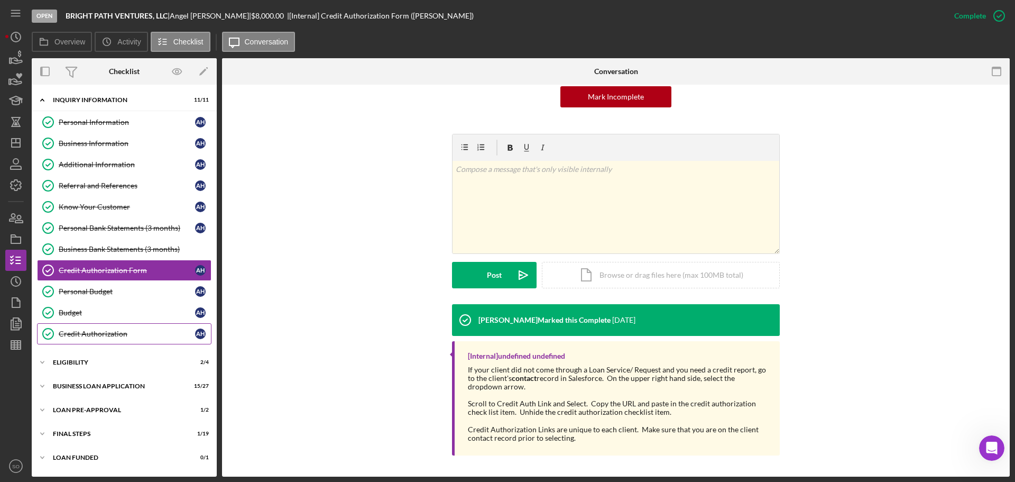
click at [106, 334] on div "Credit Authorization" at bounding box center [127, 333] width 136 height 8
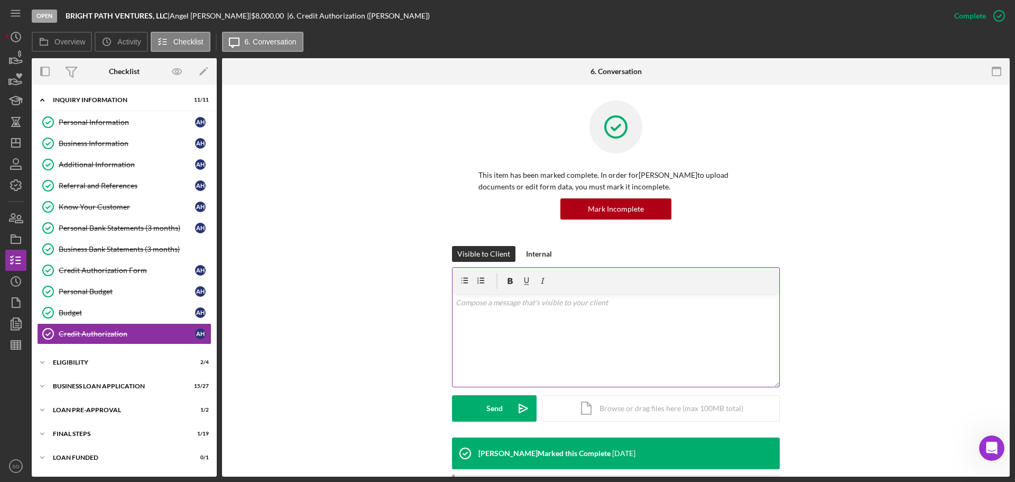
scroll to position [131, 0]
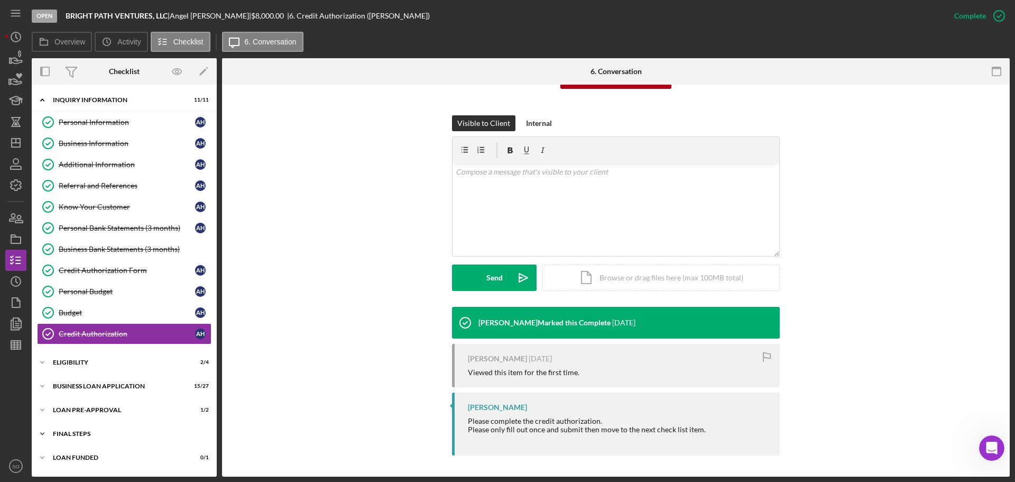
click at [108, 431] on div "FINAL STEPS" at bounding box center [128, 433] width 151 height 6
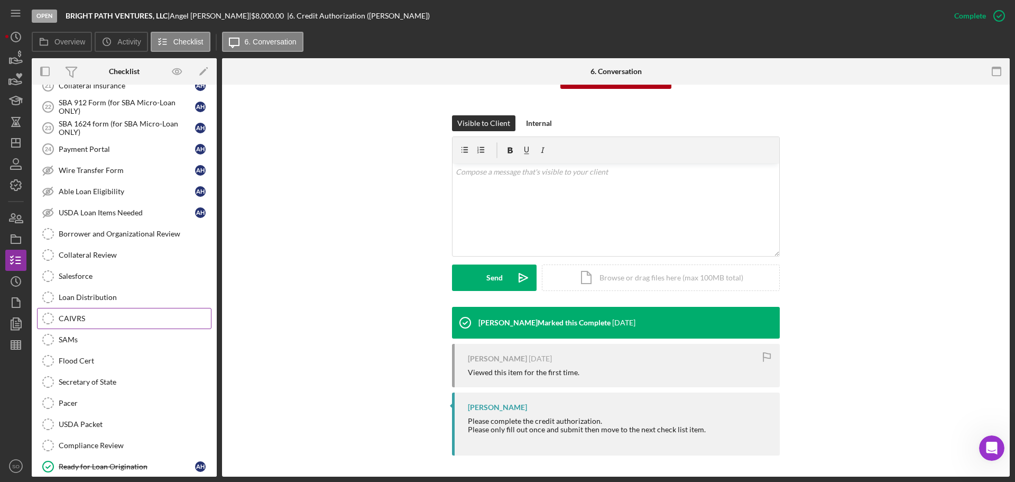
scroll to position [317, 0]
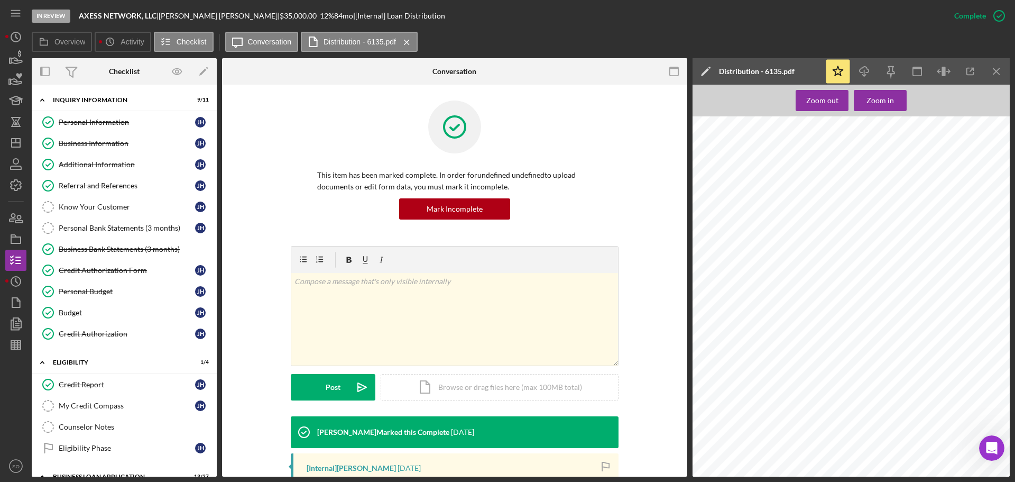
scroll to position [476, 0]
click at [23, 143] on icon "Icon/Dashboard" at bounding box center [16, 143] width 26 height 26
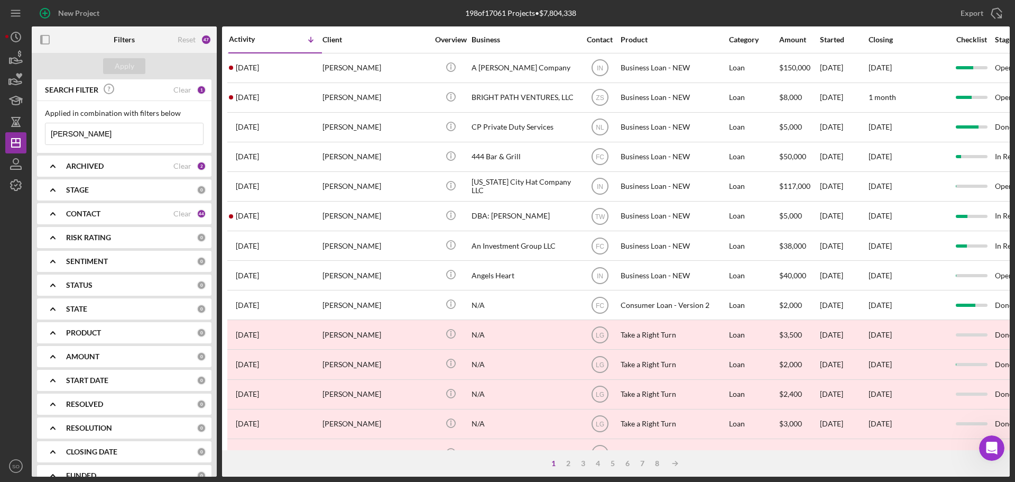
drag, startPoint x: 97, startPoint y: 136, endPoint x: 0, endPoint y: 139, distance: 96.8
click at [0, 139] on div "New Project 198 of 17061 Projects • $7,804,338 angel hayes Export Icon/Export F…" at bounding box center [507, 241] width 1015 height 482
type input "huelskamp"
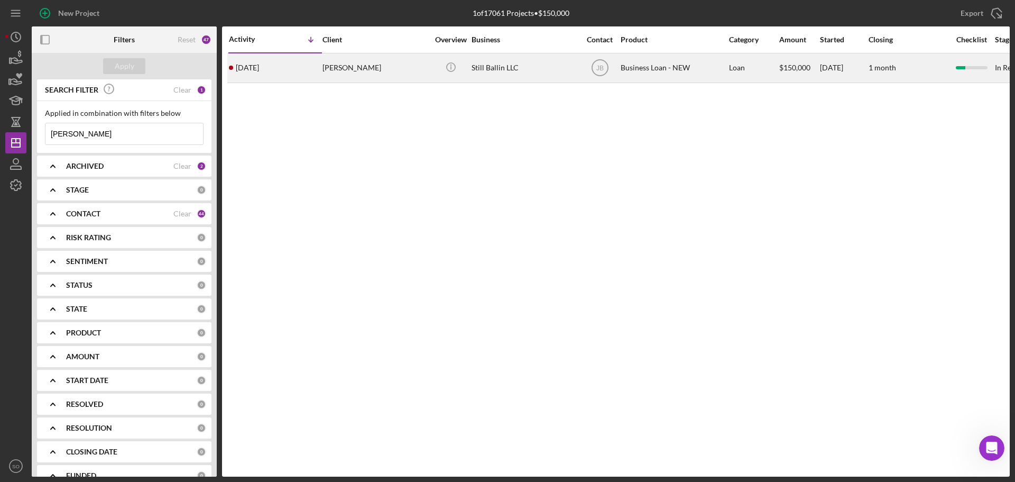
click at [369, 67] on div "[PERSON_NAME]" at bounding box center [375, 68] width 106 height 28
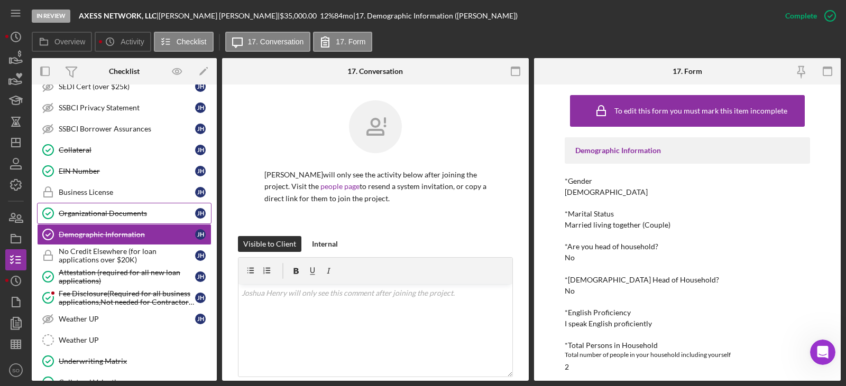
scroll to position [62, 0]
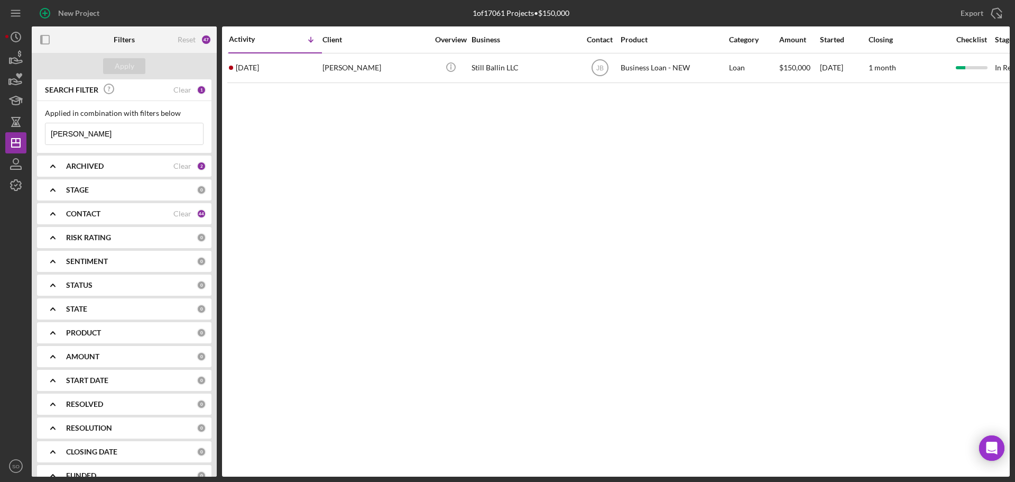
drag, startPoint x: 105, startPoint y: 134, endPoint x: 0, endPoint y: 118, distance: 105.8
click at [0, 118] on div "New Project 1 of 17061 Projects • $150,000 huelskamp Export Icon/Export Filters…" at bounding box center [507, 241] width 1015 height 482
type input "angel hayes"
click at [125, 63] on div "Apply" at bounding box center [125, 66] width 20 height 16
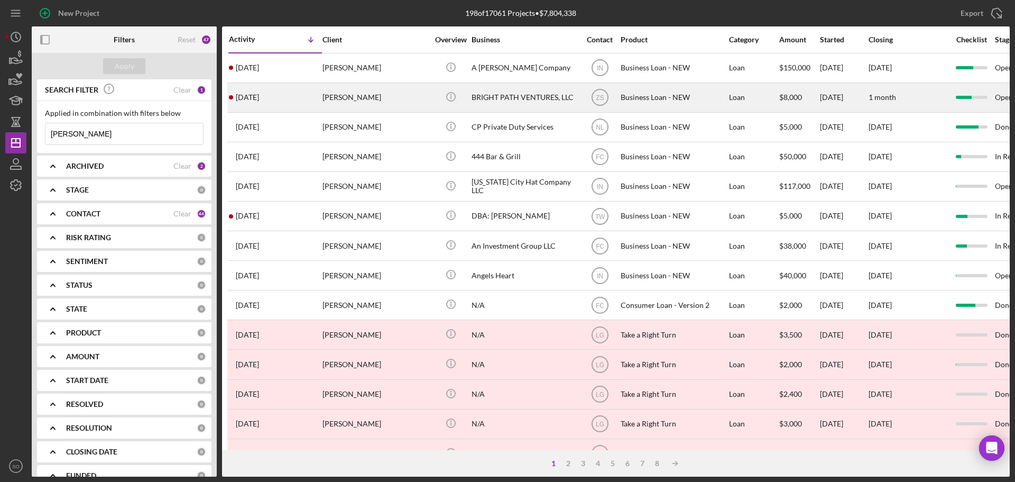
click at [306, 104] on div "2 days ago Angel Hayes" at bounding box center [275, 98] width 93 height 28
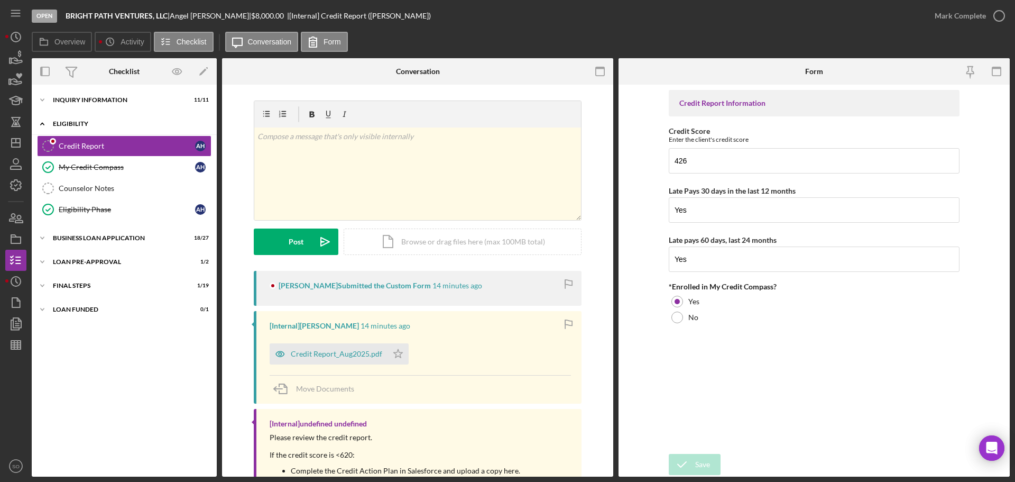
click at [67, 125] on div "ELIGIBILITY" at bounding box center [128, 124] width 151 height 6
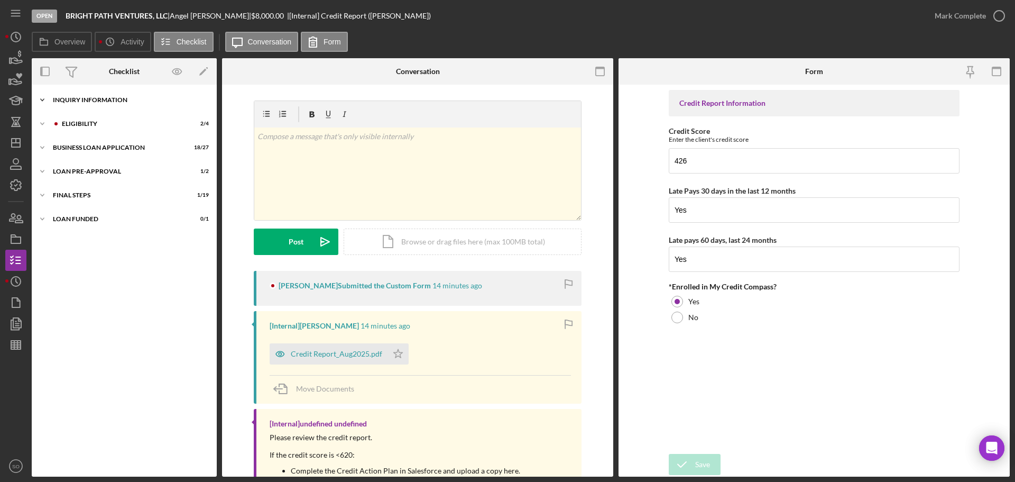
click at [68, 99] on div "INQUIRY INFORMATION" at bounding box center [128, 100] width 151 height 6
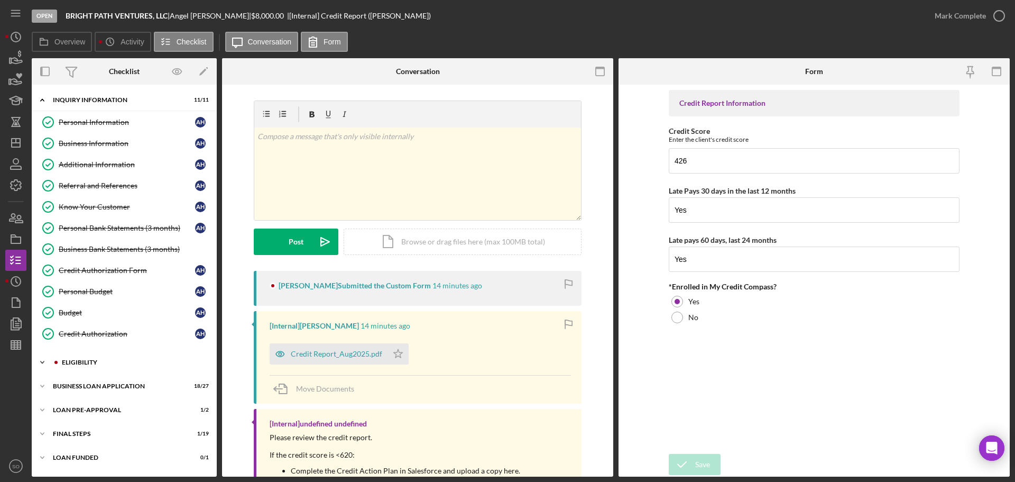
click at [98, 358] on div "Icon/Expander ELIGIBILITY 2 / 4" at bounding box center [124, 362] width 185 height 21
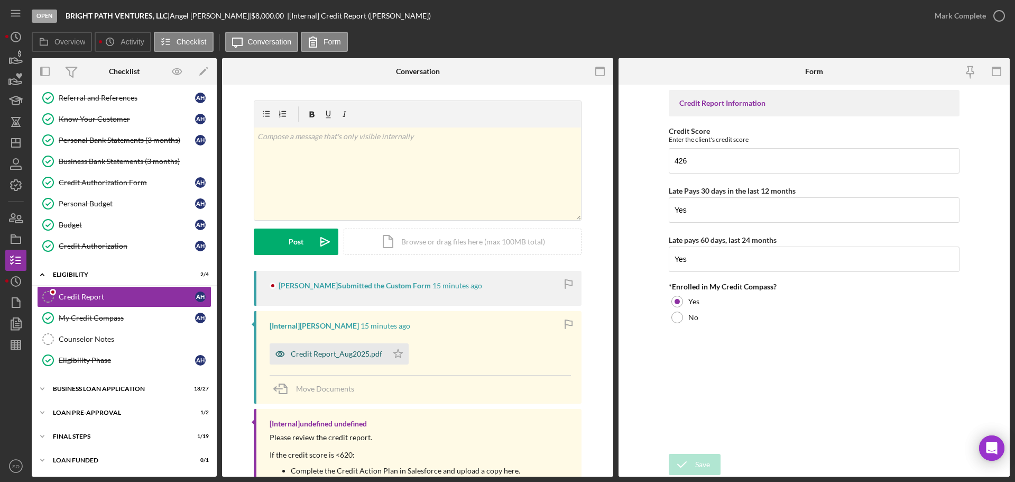
click at [338, 353] on div "Credit Report_Aug2025.pdf" at bounding box center [336, 353] width 91 height 8
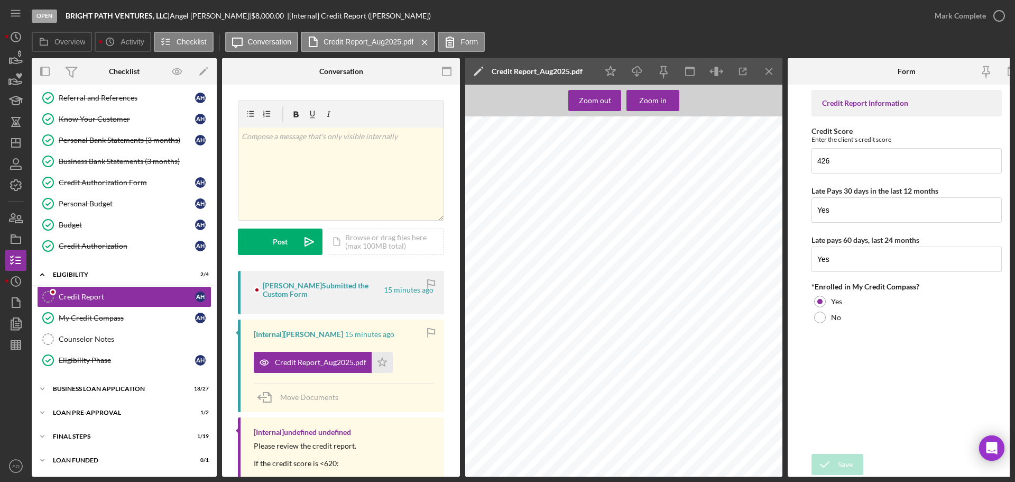
scroll to position [0, 0]
drag, startPoint x: 834, startPoint y: 205, endPoint x: 799, endPoint y: 210, distance: 34.8
click at [799, 210] on form "Credit Report Information Credit Score Enter the client's credit score 426 Late…" at bounding box center [907, 281] width 238 height 392
click at [764, 72] on icon "Icon/Menu Close" at bounding box center [770, 72] width 24 height 24
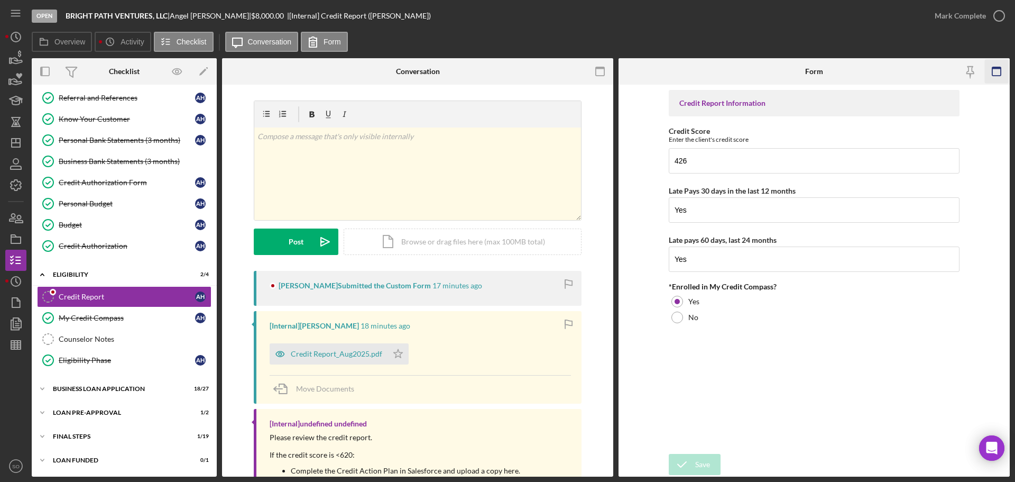
click at [998, 66] on icon "button" at bounding box center [997, 72] width 24 height 24
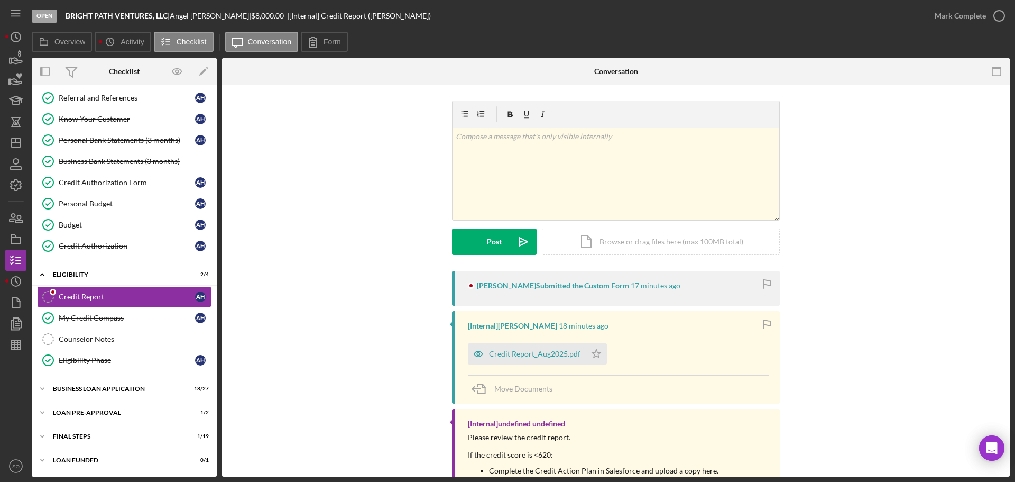
scroll to position [49, 0]
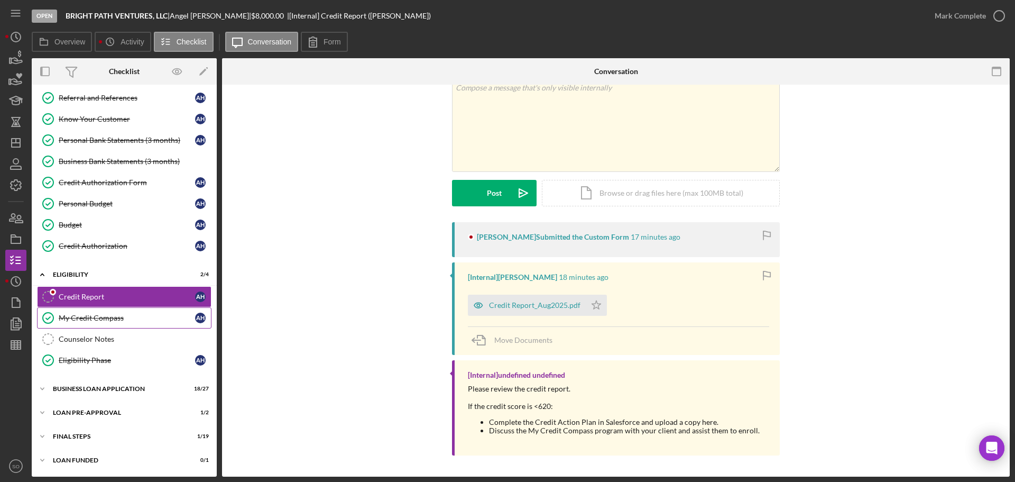
click at [81, 321] on div "My Credit Compass" at bounding box center [127, 317] width 136 height 8
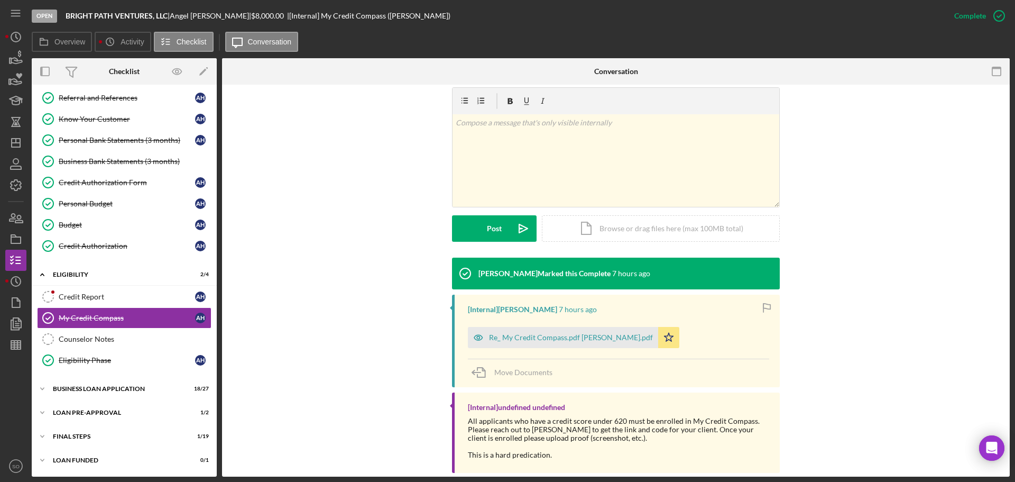
scroll to position [53, 0]
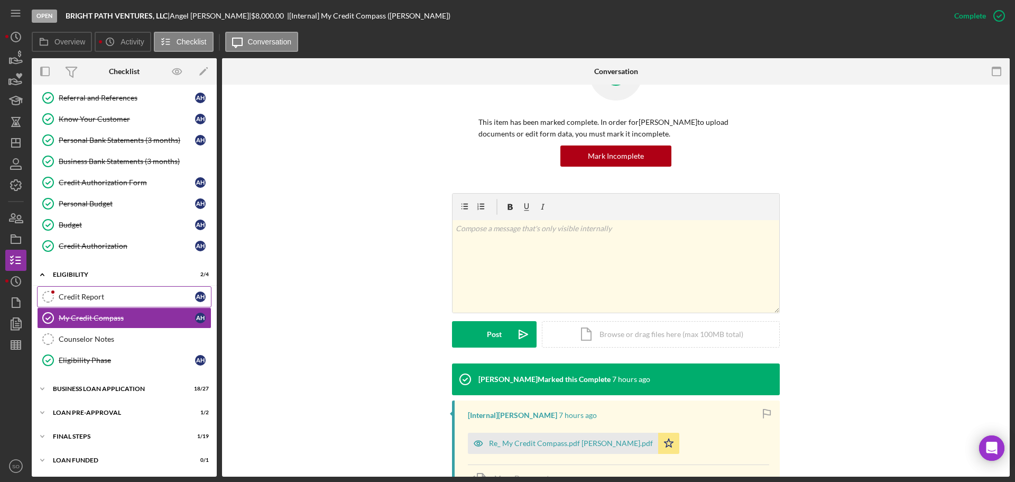
click at [89, 293] on div "Credit Report" at bounding box center [127, 296] width 136 height 8
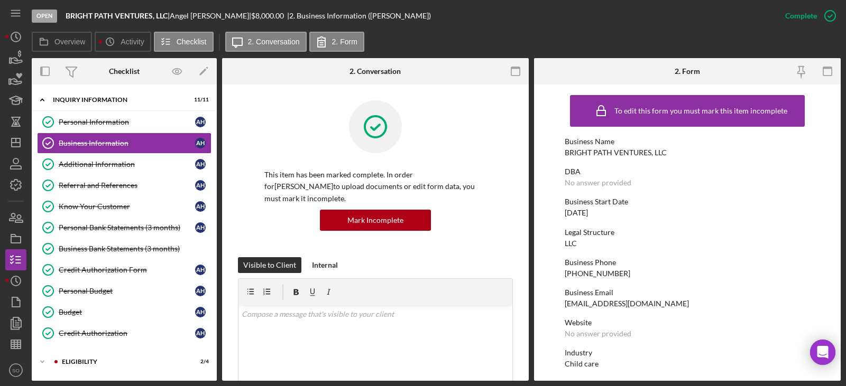
click at [633, 153] on div "BRIGHT PATH VENTURES, LLC" at bounding box center [616, 153] width 102 height 8
click at [612, 154] on div "BRIGHT PATH VENTURES, LLC" at bounding box center [616, 153] width 102 height 8
drag, startPoint x: 651, startPoint y: 152, endPoint x: 565, endPoint y: 154, distance: 85.7
click at [565, 154] on div "BRIGHT PATH VENTURES, LLC" at bounding box center [616, 153] width 102 height 8
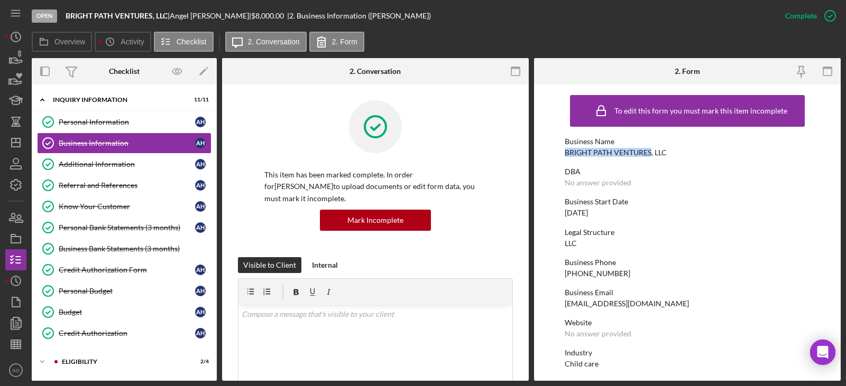
copy div "BRIGHT PATH VENTURES"
click at [628, 153] on div "BRIGHT PATH VENTURES, LLC" at bounding box center [616, 153] width 102 height 8
copy div "BRIGHT PATH VENTURES, LLC"
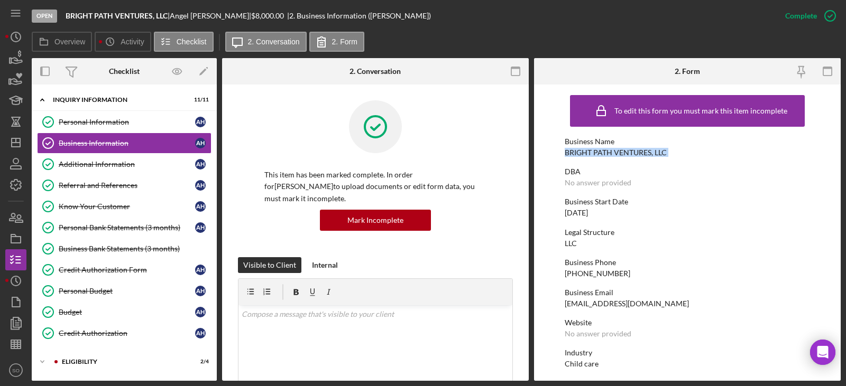
click at [606, 276] on div "(314) 262-3961" at bounding box center [598, 274] width 66 height 8
copy div "(314) 262-3961"
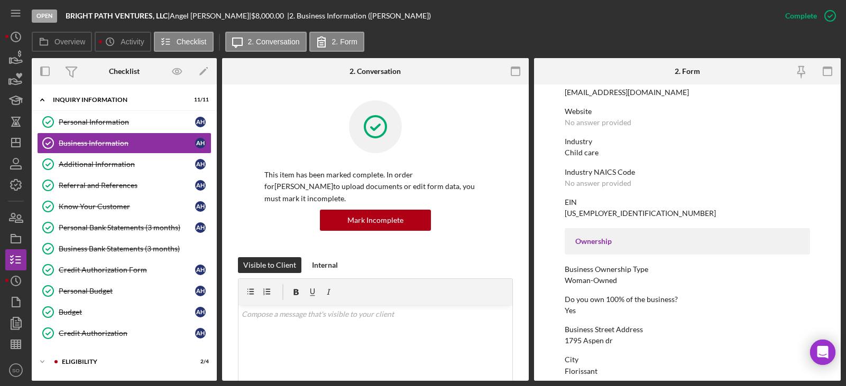
scroll to position [264, 0]
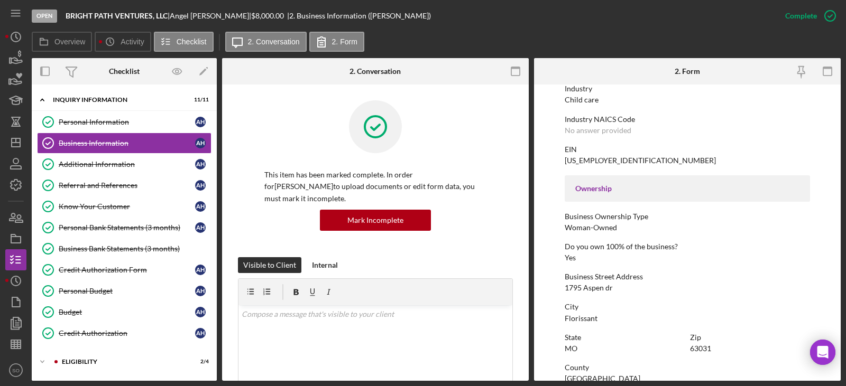
click at [605, 285] on div "1795 Aspen dr" at bounding box center [589, 288] width 48 height 8
copy div "1795 Aspen dr"
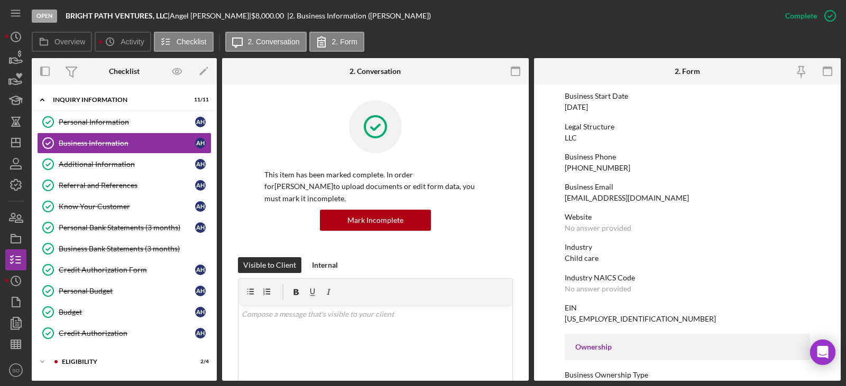
scroll to position [0, 0]
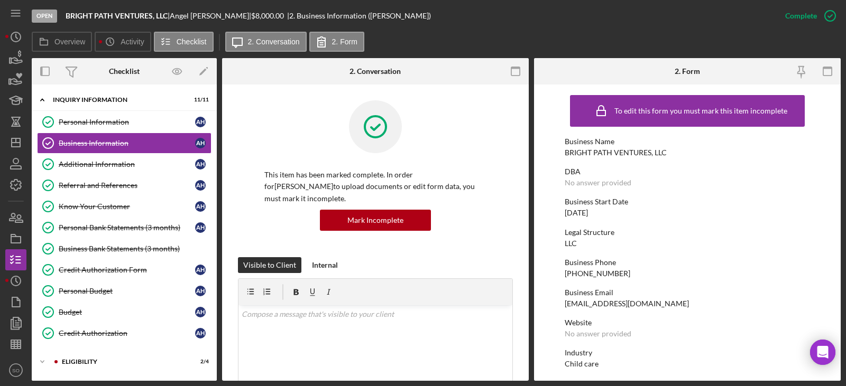
click at [596, 152] on div "BRIGHT PATH VENTURES, LLC" at bounding box center [616, 153] width 102 height 8
copy div "BRIGHT PATH VENTURES, LLC"
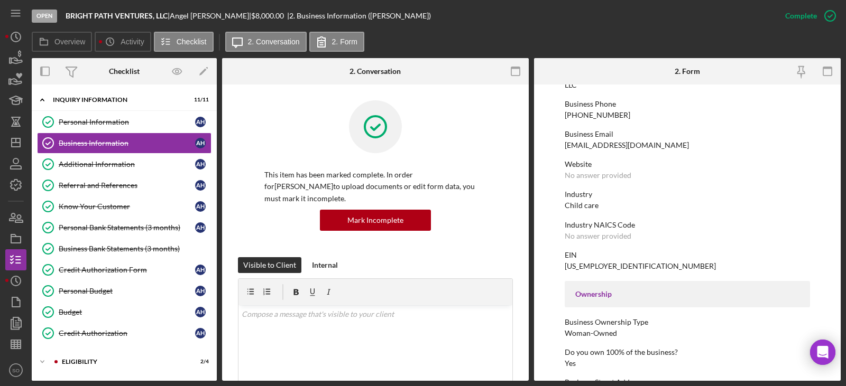
scroll to position [106, 0]
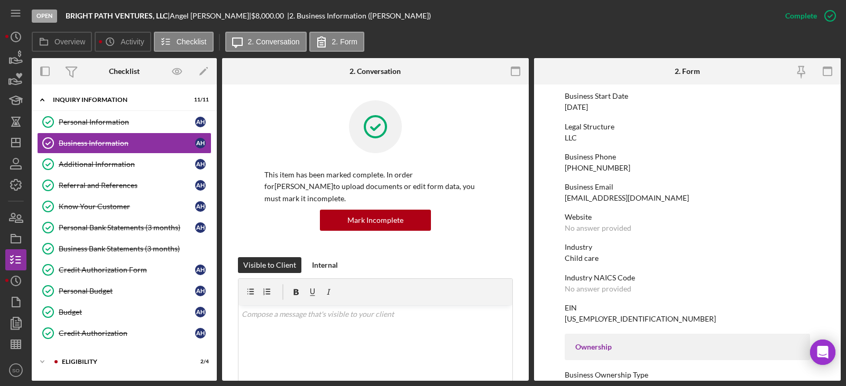
click at [595, 316] on div "39-3719216" at bounding box center [640, 319] width 151 height 8
copy div "39-3719216"
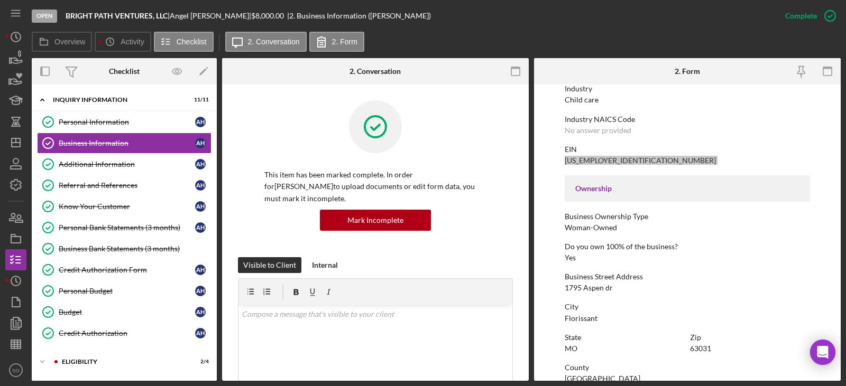
scroll to position [211, 0]
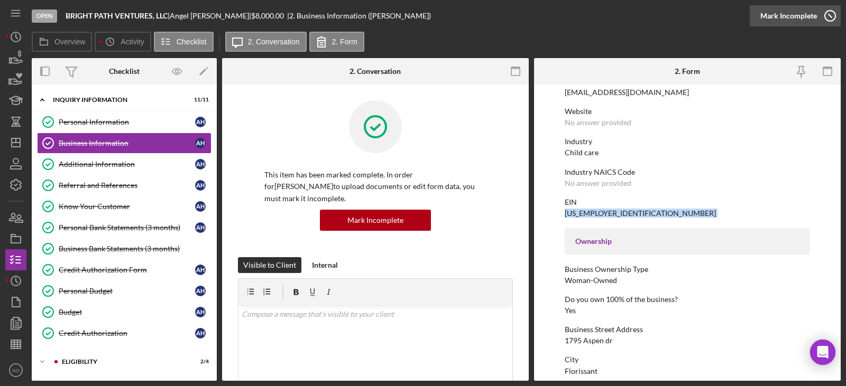
click at [801, 16] on div "Mark Incomplete" at bounding box center [788, 15] width 57 height 21
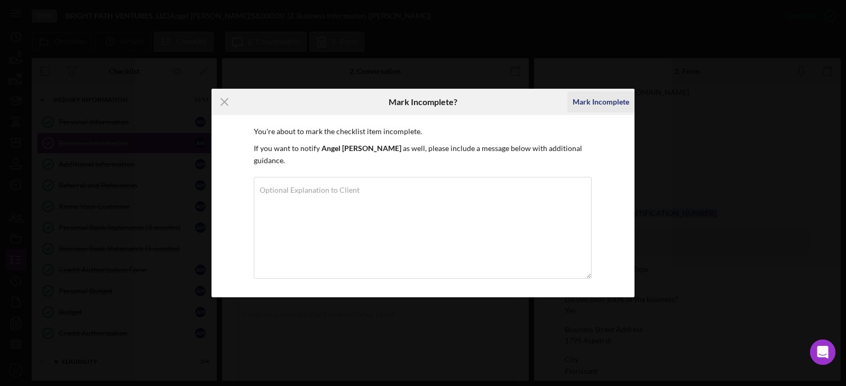
click at [578, 109] on div "Mark Incomplete" at bounding box center [601, 101] width 57 height 21
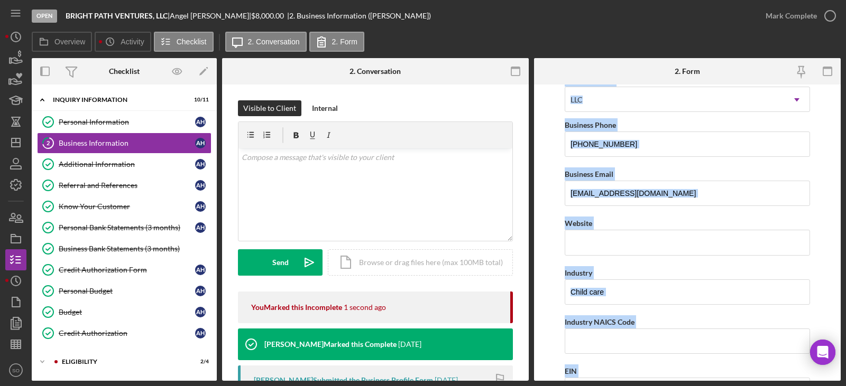
scroll to position [349, 0]
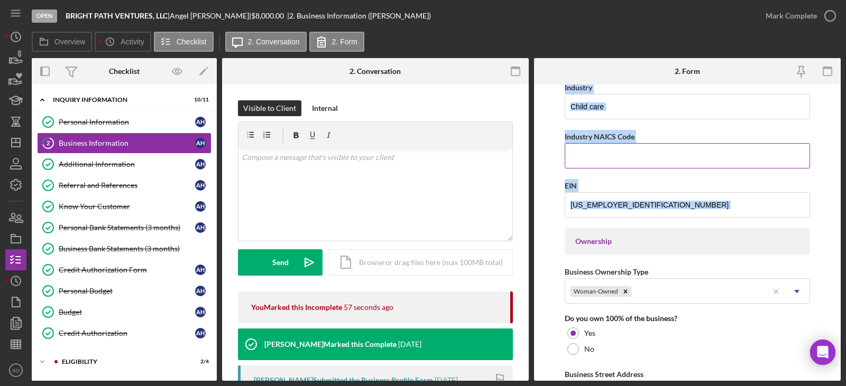
click at [592, 157] on input "Industry NAICS Code" at bounding box center [687, 155] width 245 height 25
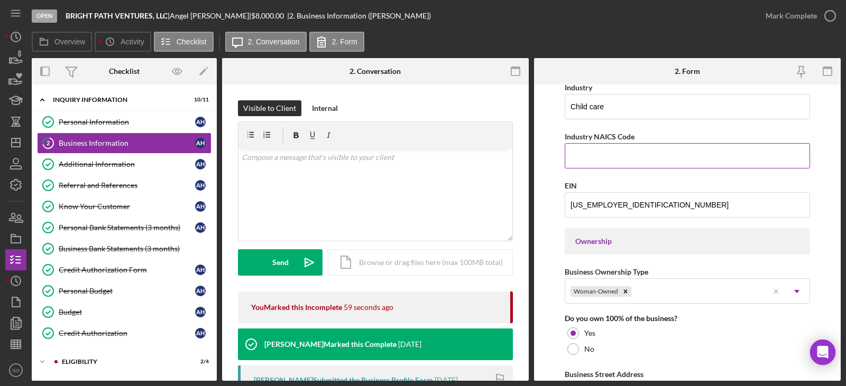
paste input "624410"
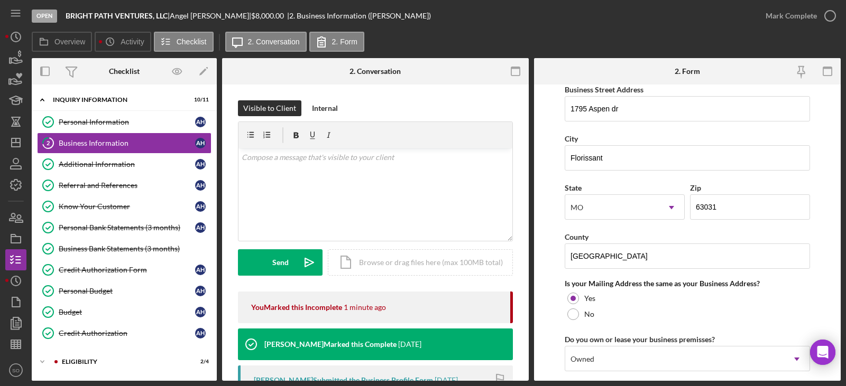
scroll to position [877, 0]
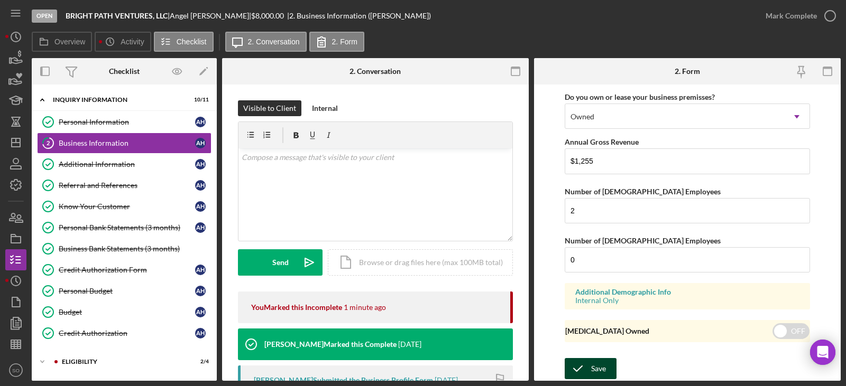
type input "624410"
click at [603, 374] on div "Save" at bounding box center [598, 368] width 15 height 21
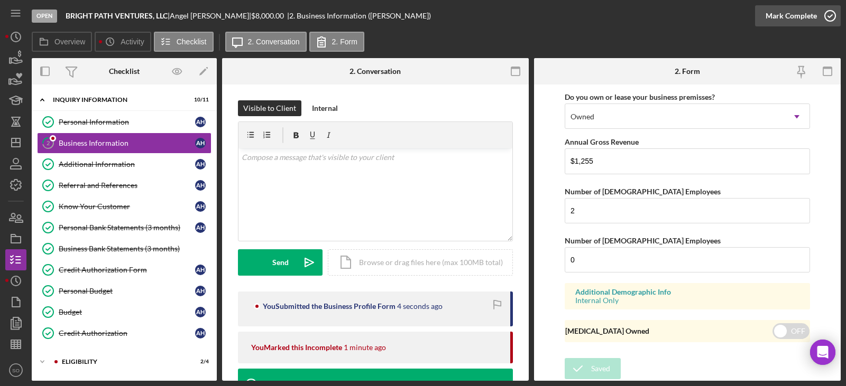
click at [782, 13] on div "Mark Complete" at bounding box center [791, 15] width 51 height 21
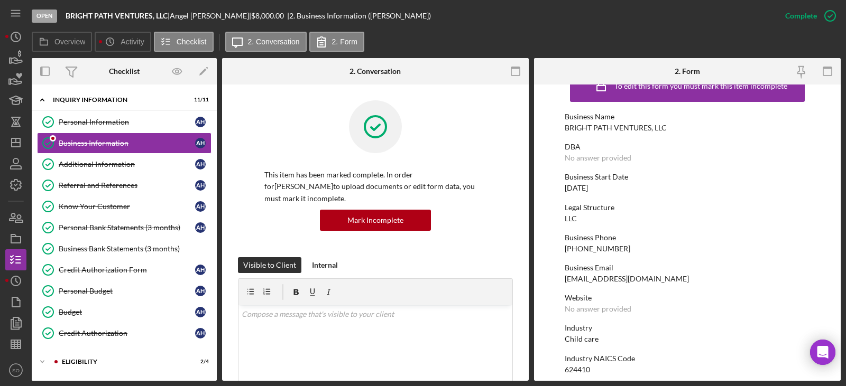
scroll to position [0, 0]
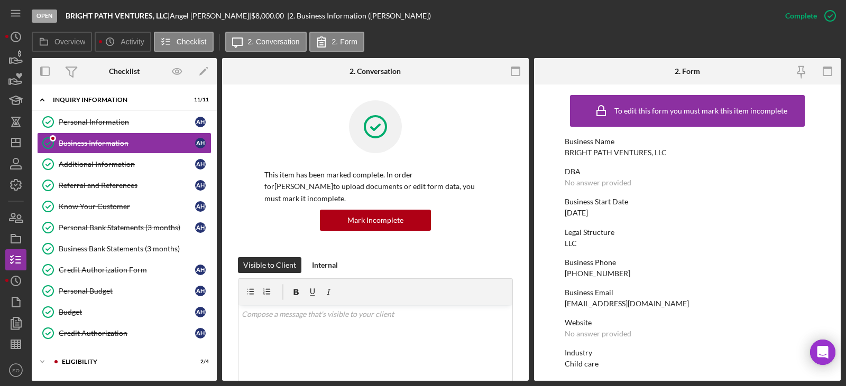
click at [571, 213] on div "07/03/2025" at bounding box center [576, 213] width 23 height 8
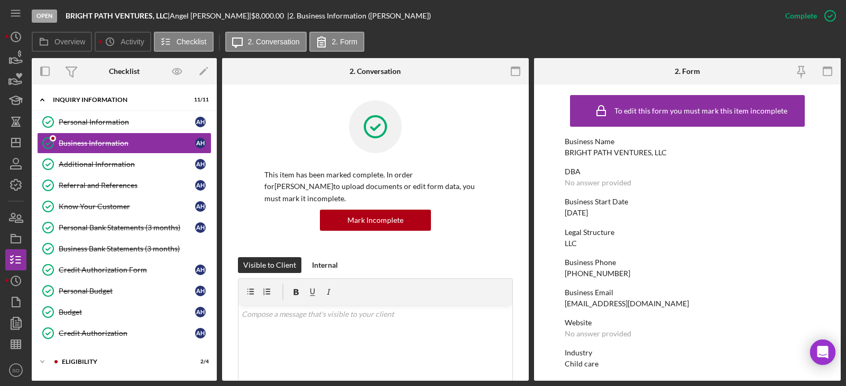
click at [571, 213] on div "07/03/2025" at bounding box center [576, 213] width 23 height 8
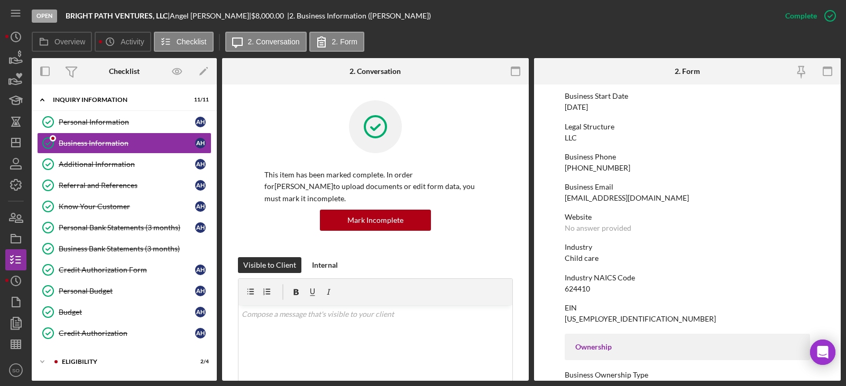
click at [580, 256] on div "Child care" at bounding box center [582, 258] width 34 height 8
copy div "Child care"
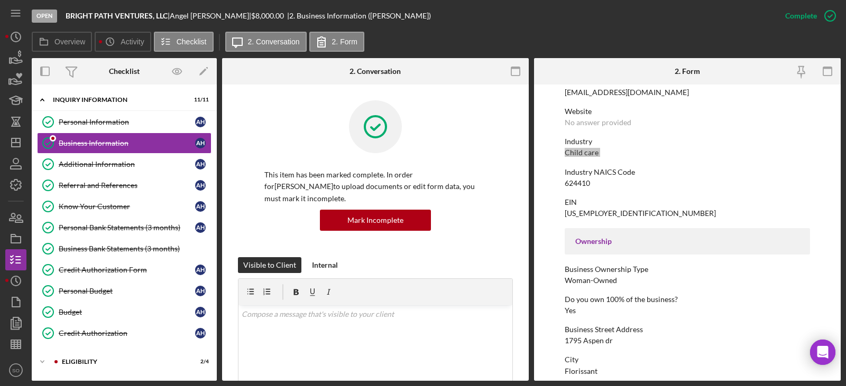
scroll to position [159, 0]
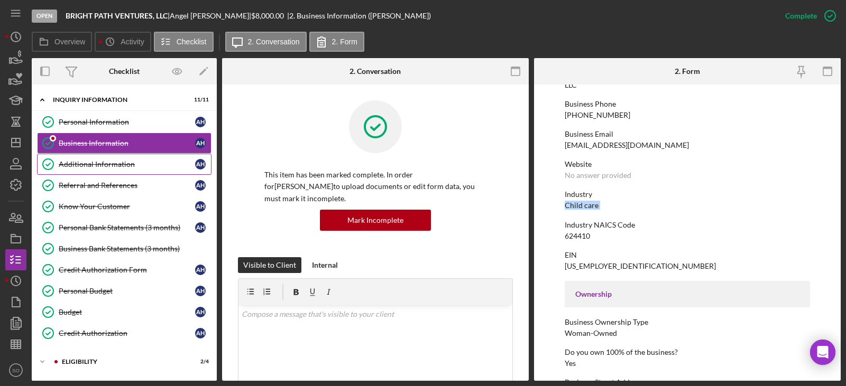
click at [102, 164] on div "Additional Information" at bounding box center [127, 164] width 136 height 8
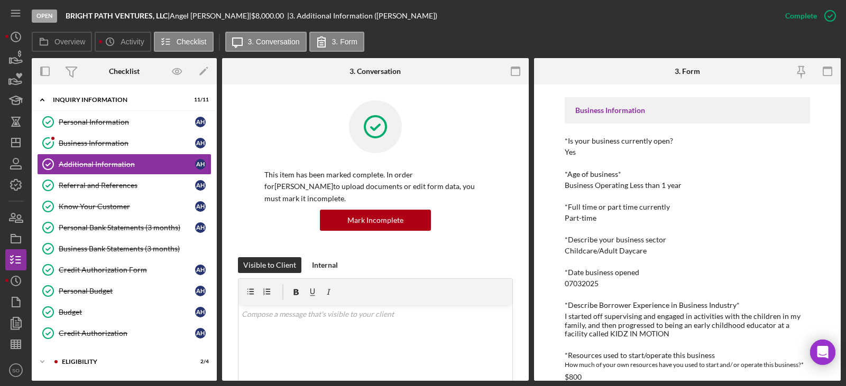
scroll to position [211, 0]
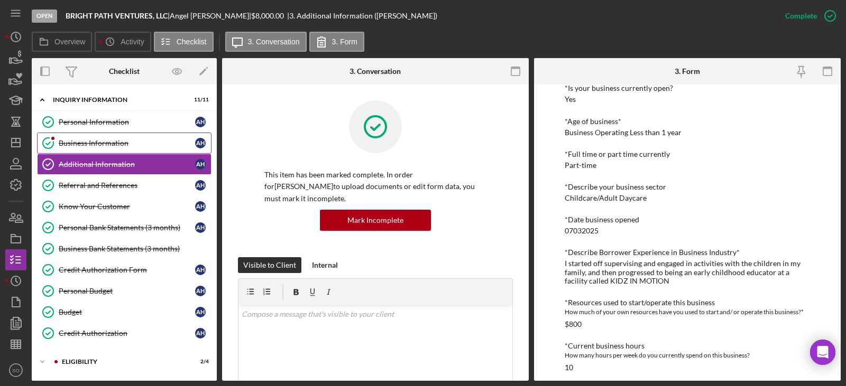
click at [85, 145] on div "Business Information" at bounding box center [127, 143] width 136 height 8
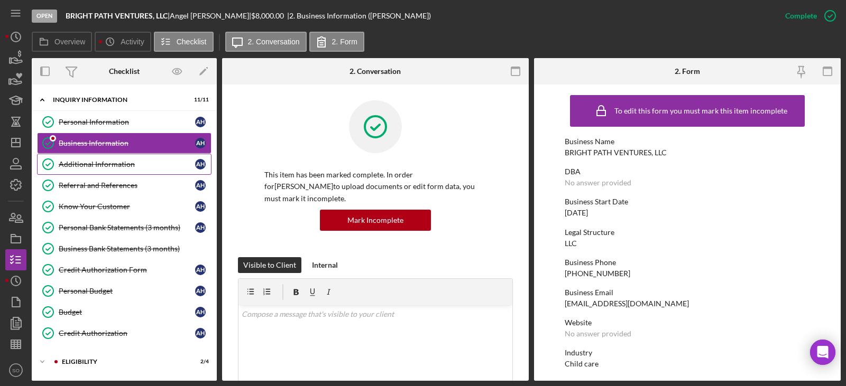
click at [81, 167] on div "Additional Information" at bounding box center [127, 164] width 136 height 8
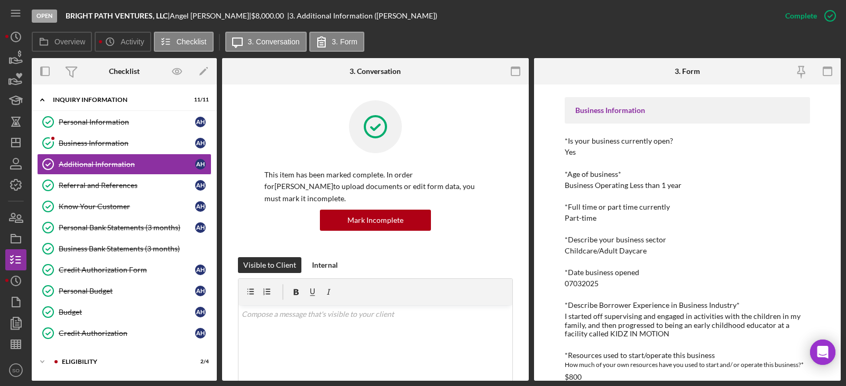
scroll to position [264, 0]
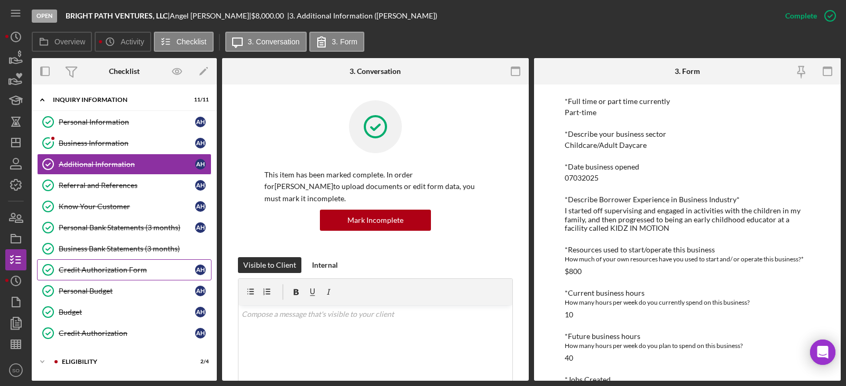
click at [118, 276] on link "Credit Authorization Form Credit Authorization Form A H" at bounding box center [124, 270] width 174 height 21
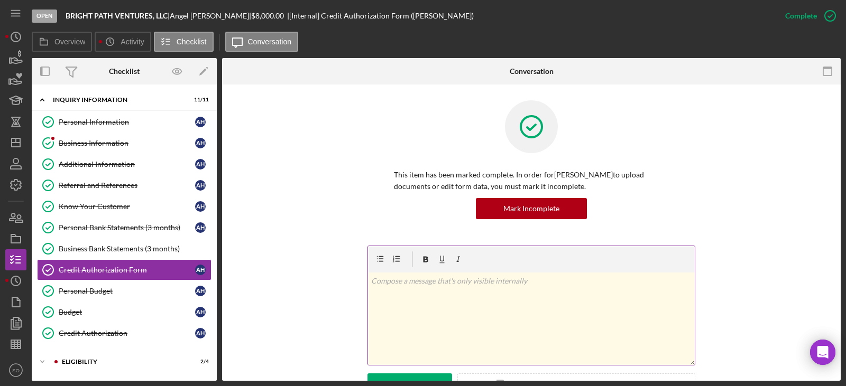
scroll to position [207, 0]
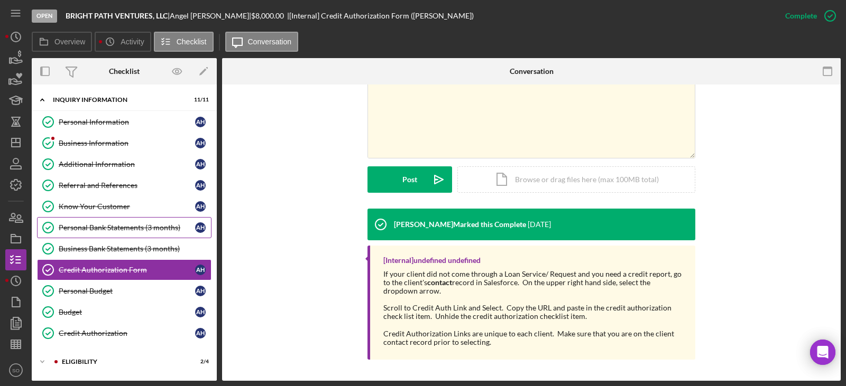
click at [128, 229] on div "Personal Bank Statements (3 months)" at bounding box center [127, 228] width 136 height 8
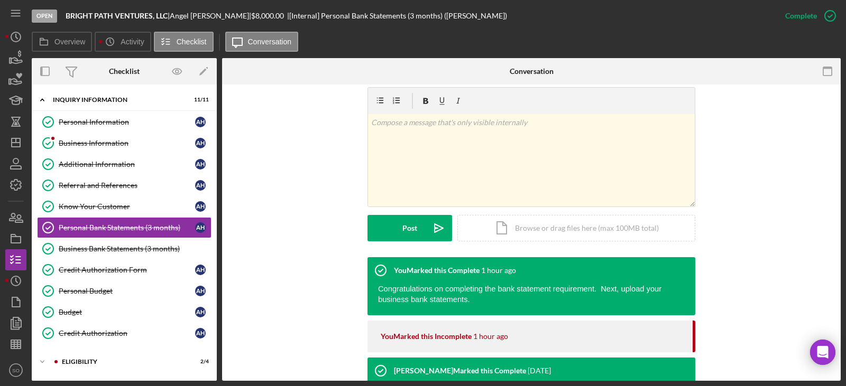
scroll to position [370, 0]
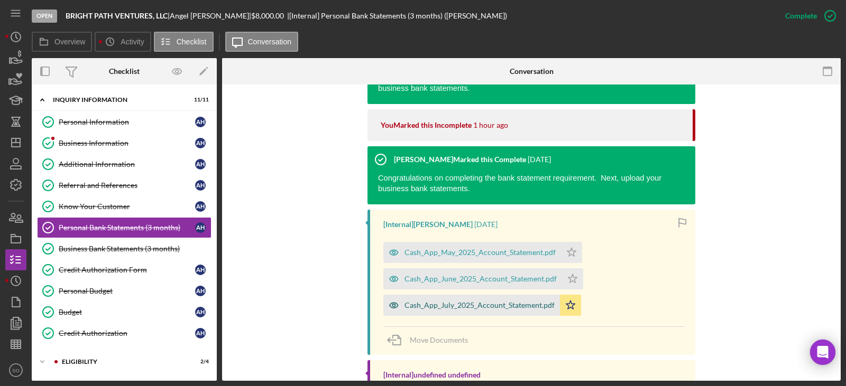
click at [463, 306] on div "Cash_App_July_2025_Account_Statement.pdf" at bounding box center [479, 305] width 150 height 8
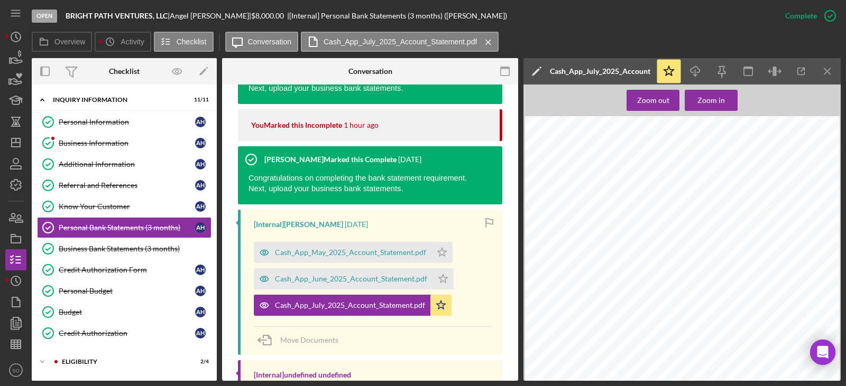
scroll to position [93, 0]
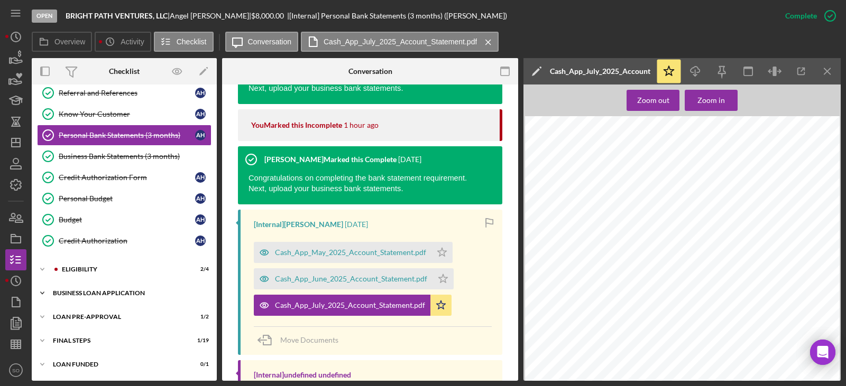
click at [122, 298] on div "Icon/Expander BUSINESS LOAN APPLICATION 18 / 27" at bounding box center [124, 293] width 185 height 21
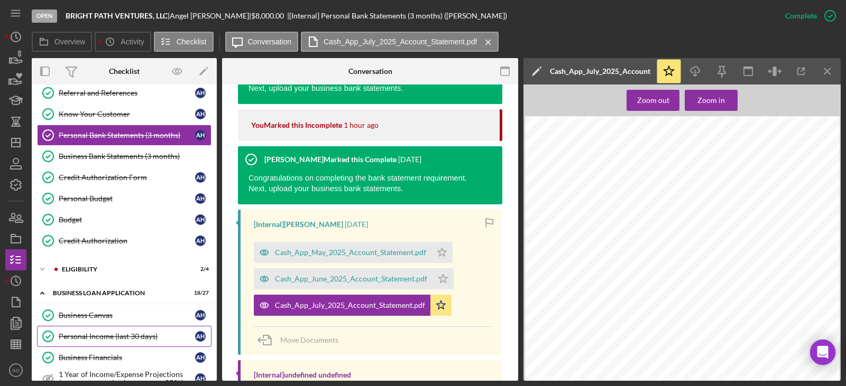
drag, startPoint x: 110, startPoint y: 337, endPoint x: 154, endPoint y: 340, distance: 43.4
click at [110, 337] on div "Personal Income (last 30 days)" at bounding box center [127, 337] width 136 height 8
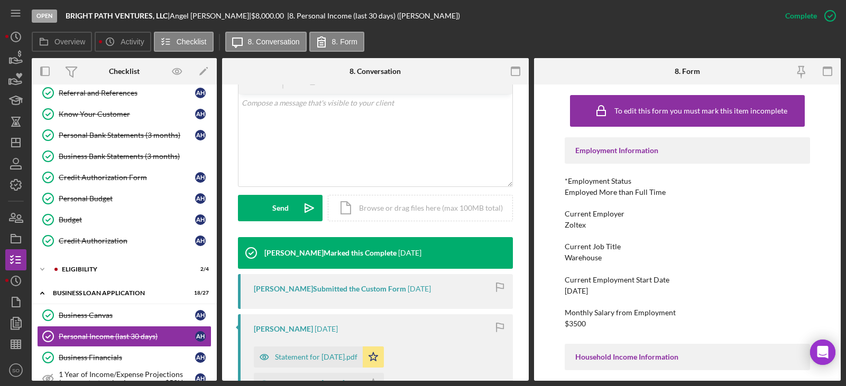
scroll to position [370, 0]
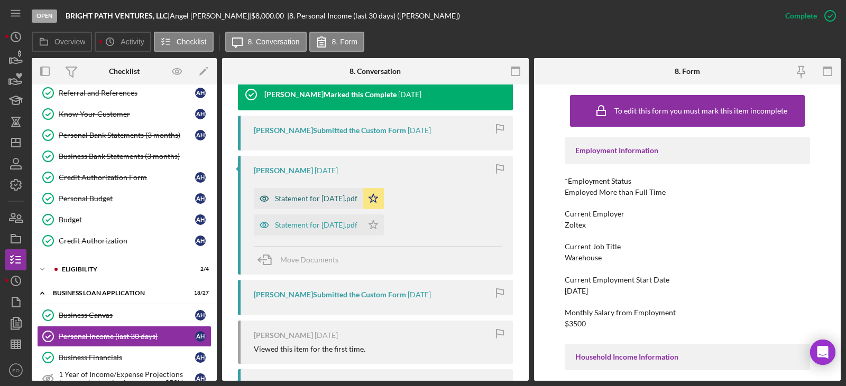
click at [358, 192] on div "Statement for Aug 1, 2025.pdf" at bounding box center [308, 198] width 109 height 21
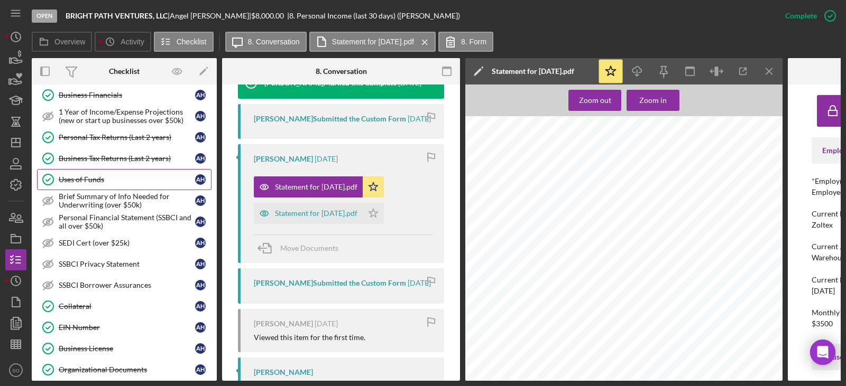
scroll to position [408, 0]
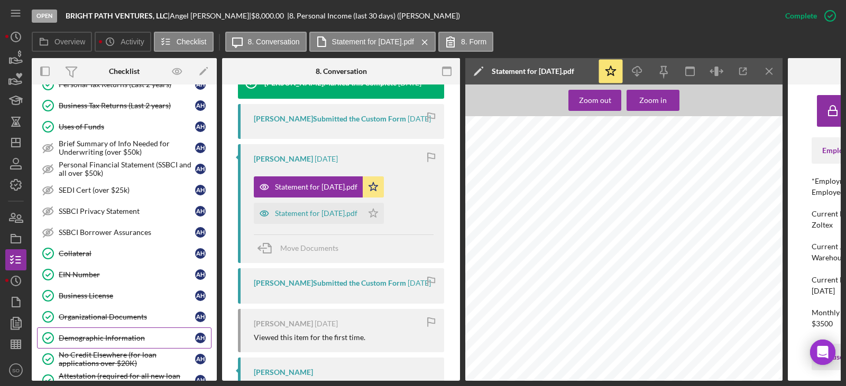
drag, startPoint x: 109, startPoint y: 338, endPoint x: 117, endPoint y: 340, distance: 8.7
click at [109, 338] on div "Demographic Information" at bounding box center [127, 338] width 136 height 8
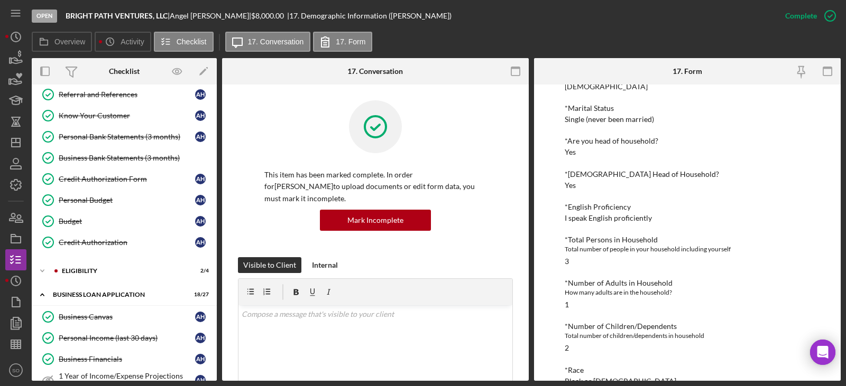
scroll to position [38, 0]
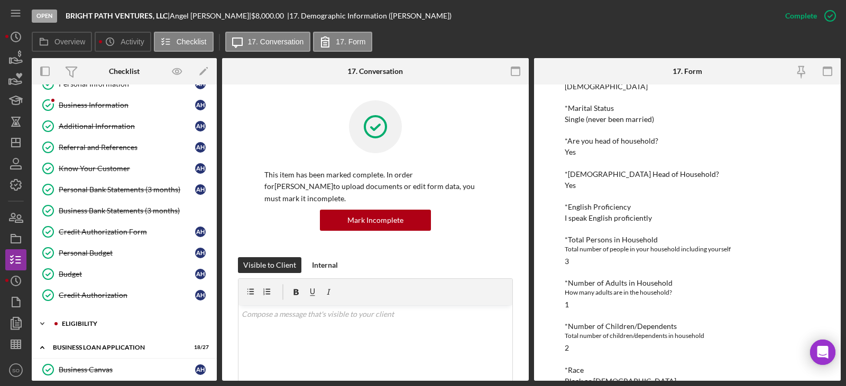
click at [88, 319] on div "Icon/Expander ELIGIBILITY 2 / 4" at bounding box center [124, 323] width 185 height 21
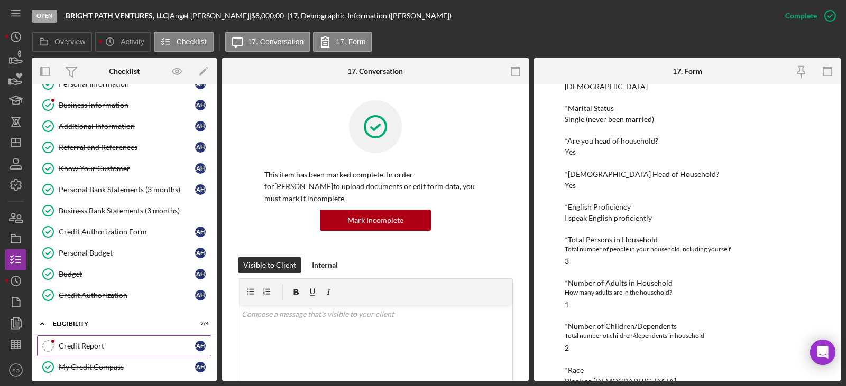
scroll to position [144, 0]
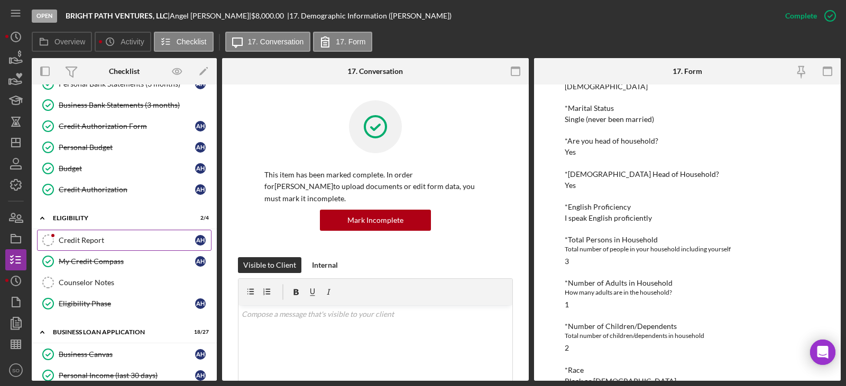
click at [82, 242] on div "Credit Report" at bounding box center [127, 240] width 136 height 8
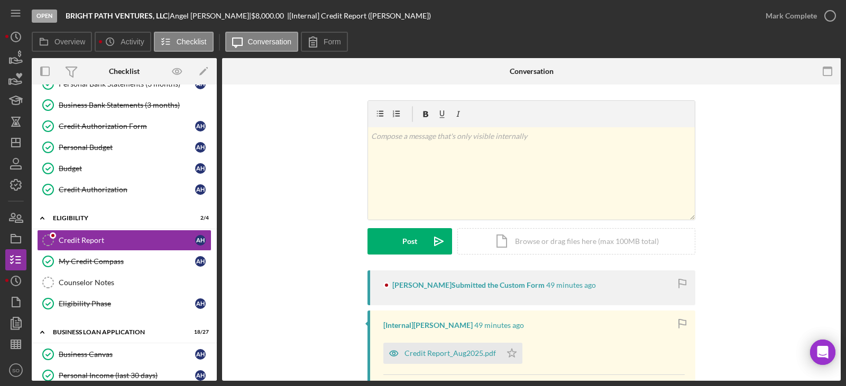
scroll to position [144, 0]
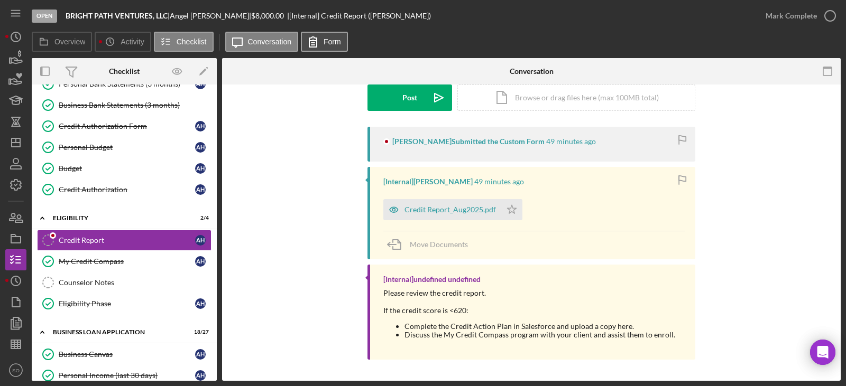
click at [316, 46] on icon at bounding box center [312, 42] width 7 height 10
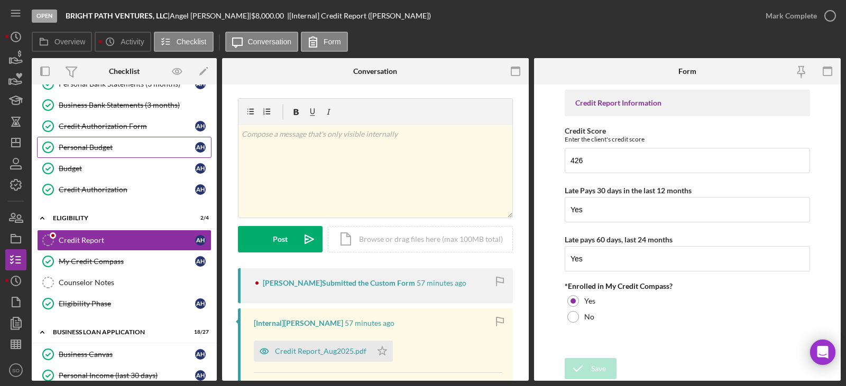
scroll to position [0, 0]
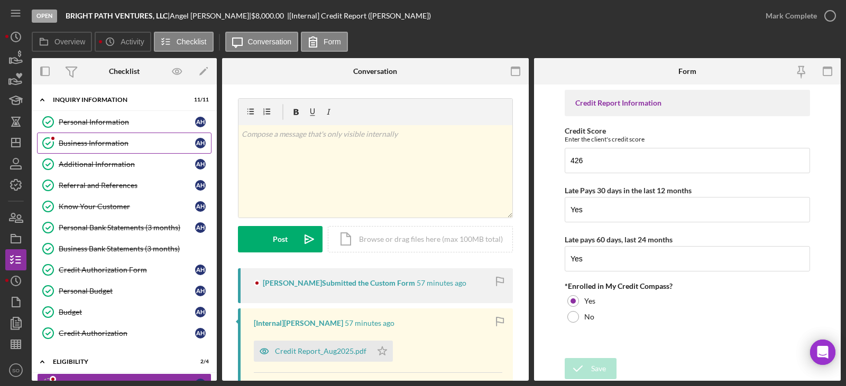
click at [98, 145] on div "Business Information" at bounding box center [127, 143] width 136 height 8
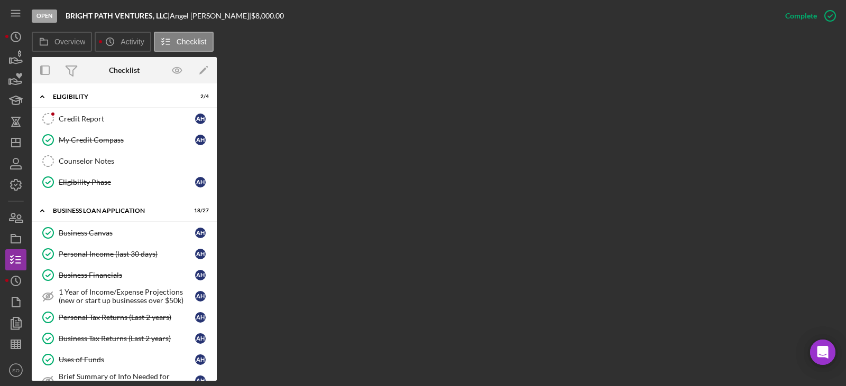
scroll to position [423, 0]
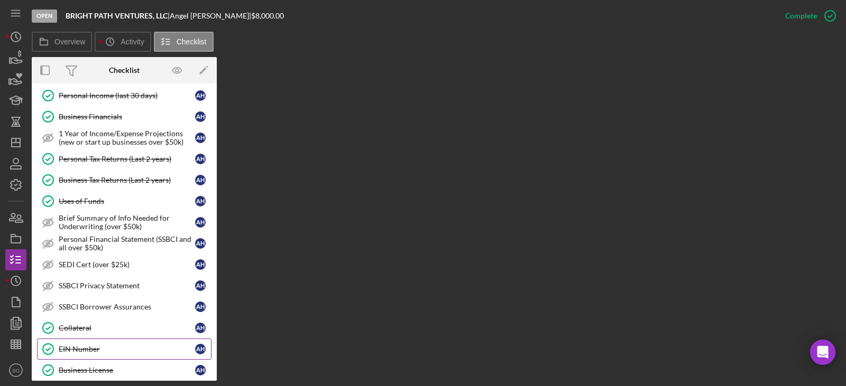
click at [100, 350] on div "EIN Number" at bounding box center [127, 349] width 136 height 8
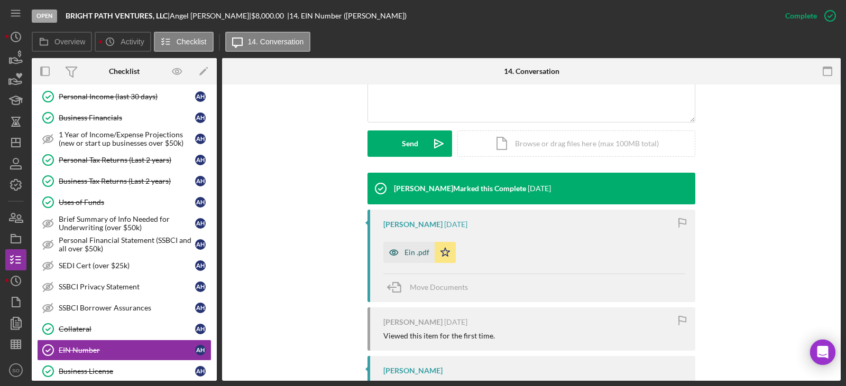
click at [416, 261] on div "Ein .pdf" at bounding box center [408, 252] width 51 height 21
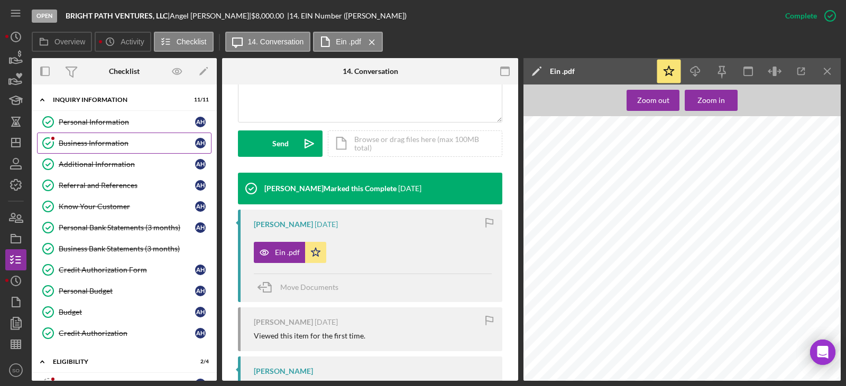
click at [117, 137] on link "Business Information Business Information A H" at bounding box center [124, 143] width 174 height 21
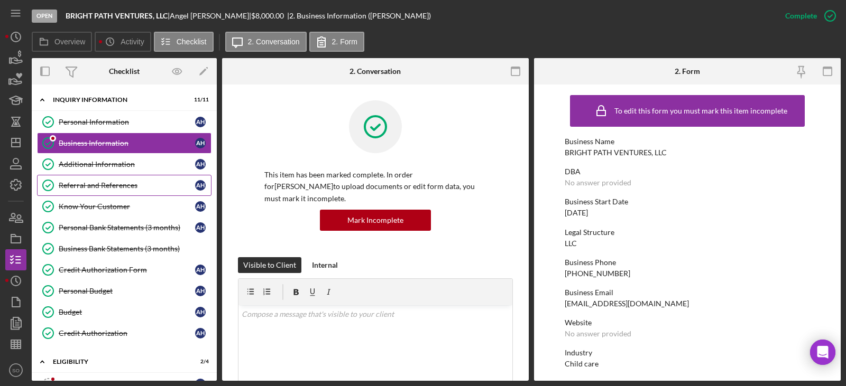
click at [106, 186] on div "Referral and References" at bounding box center [127, 185] width 136 height 8
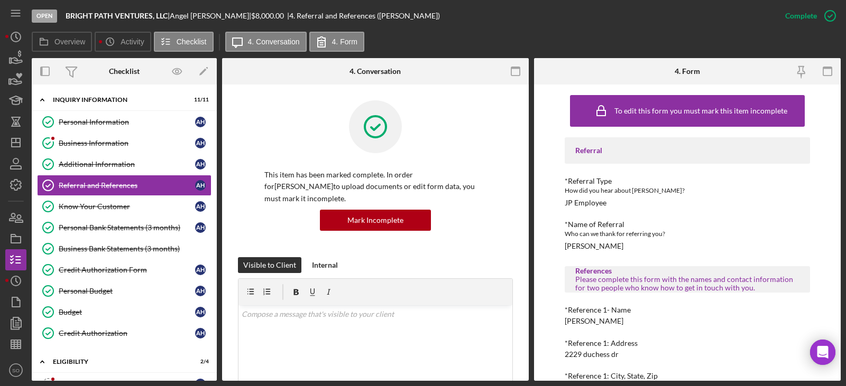
scroll to position [106, 0]
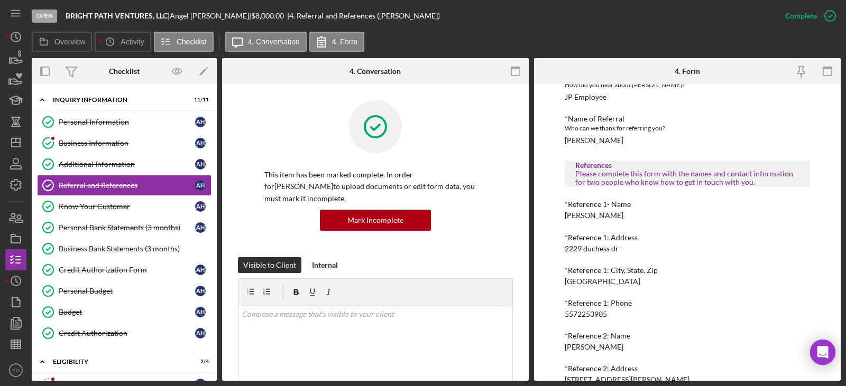
click at [589, 216] on div "Regina Buchanan" at bounding box center [594, 215] width 59 height 8
copy div "Regina Buchanan"
click at [587, 317] on div "5572253905" at bounding box center [586, 314] width 42 height 8
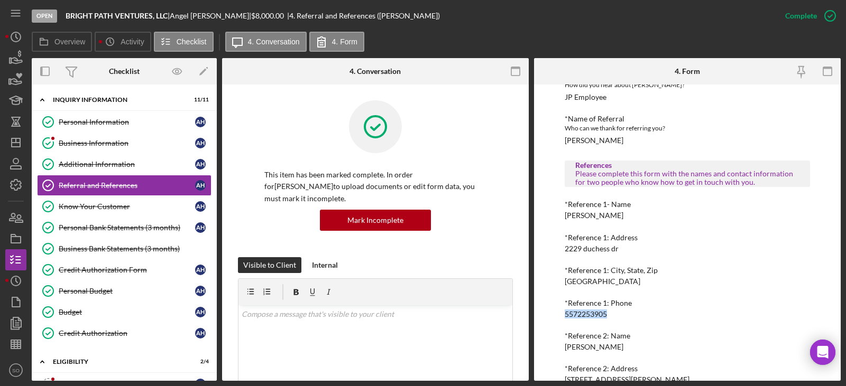
click at [587, 317] on div "5572253905" at bounding box center [586, 314] width 42 height 8
copy div "5572253905"
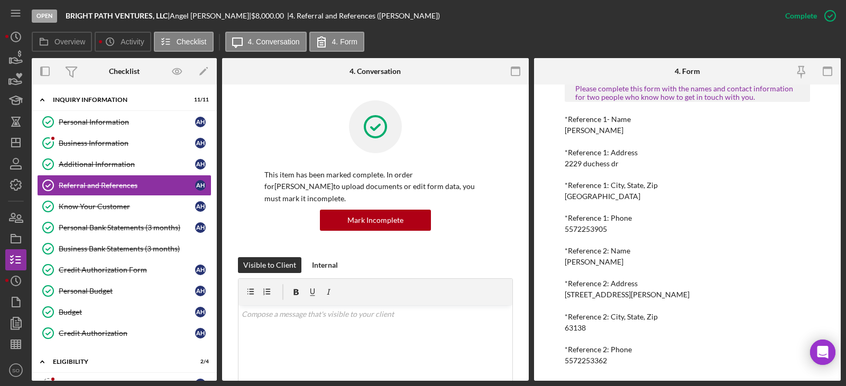
click at [593, 262] on div "Terra Reyonlds" at bounding box center [594, 262] width 59 height 8
copy div "Terra Reyonlds"
click at [581, 365] on div "To edit this form you must mark this item incomplete Referral *Referral Type Ho…" at bounding box center [687, 137] width 245 height 477
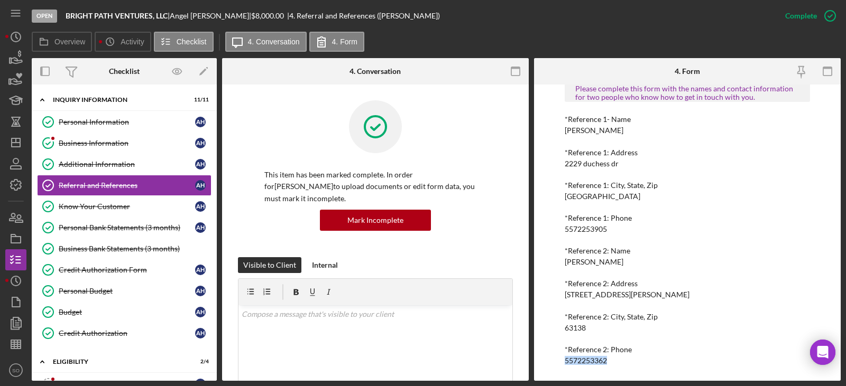
click at [581, 365] on div "To edit this form you must mark this item incomplete Referral *Referral Type Ho…" at bounding box center [687, 137] width 245 height 477
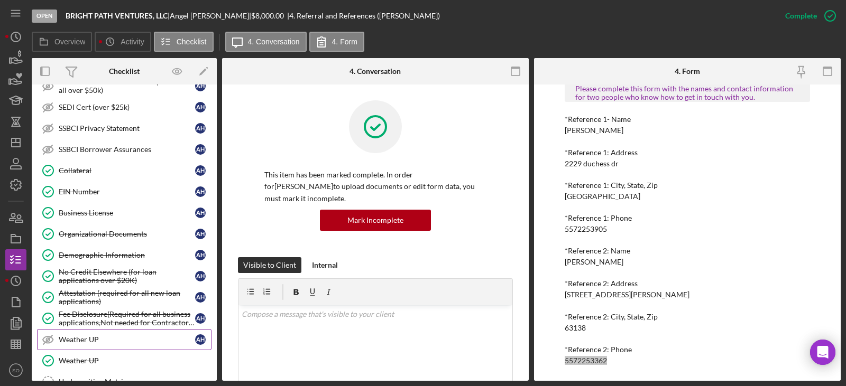
scroll to position [687, 0]
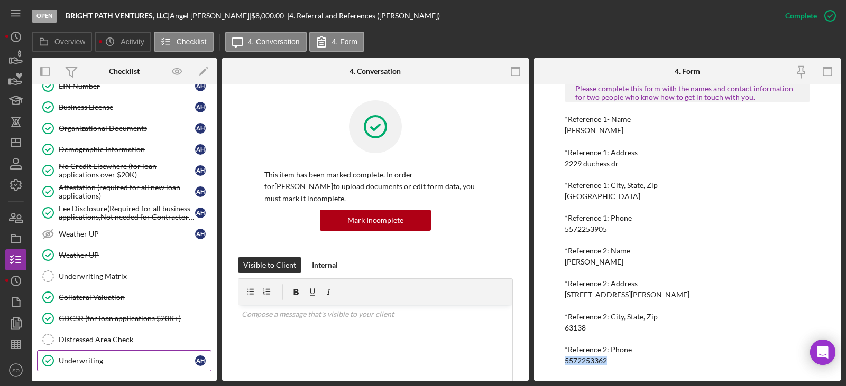
drag, startPoint x: 112, startPoint y: 355, endPoint x: 117, endPoint y: 364, distance: 10.3
click at [112, 356] on link "Underwriting Underwriting A H" at bounding box center [124, 361] width 174 height 21
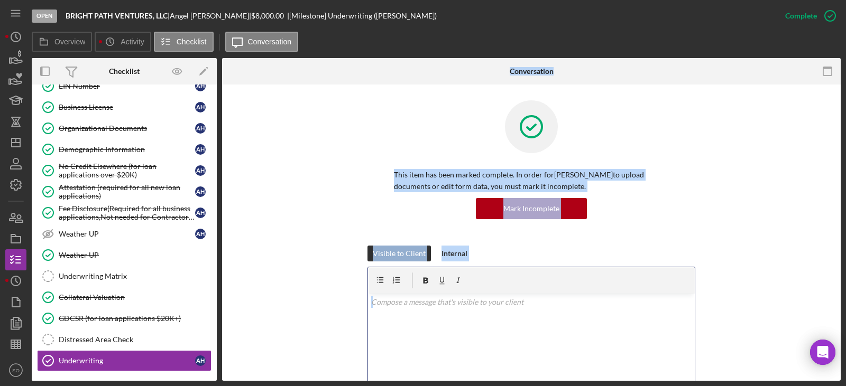
click at [368, 302] on div "v Color teal Color pink Remove color Add row above Add row below Add column bef…" at bounding box center [531, 340] width 327 height 93
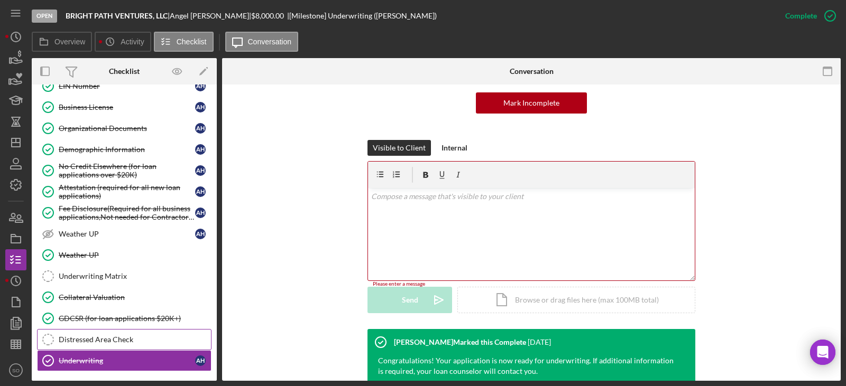
scroll to position [760, 0]
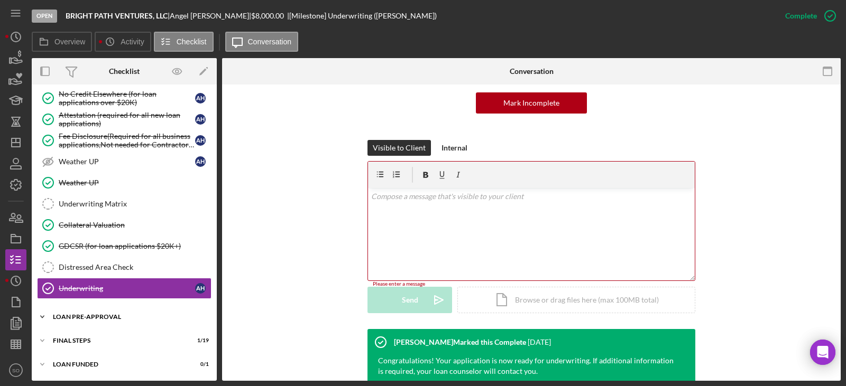
click at [104, 316] on div "LOAN PRE-APPROVAL" at bounding box center [128, 317] width 151 height 6
click at [93, 204] on div "Underwriting Matrix" at bounding box center [135, 204] width 152 height 8
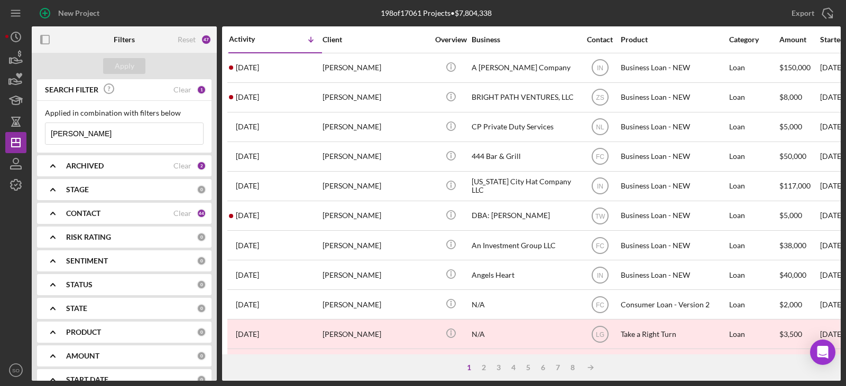
drag, startPoint x: 98, startPoint y: 138, endPoint x: -147, endPoint y: 114, distance: 245.9
click at [0, 114] on html "New Project 198 of 17061 Projects • $7,804,338 angel hayes Export Icon/Export F…" at bounding box center [423, 193] width 846 height 386
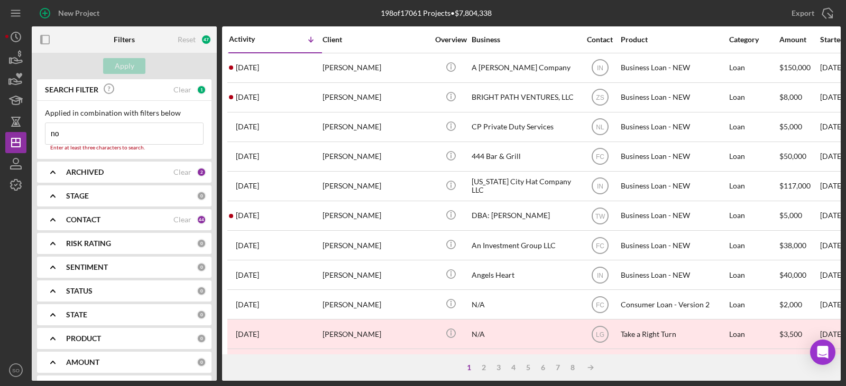
type input "noe"
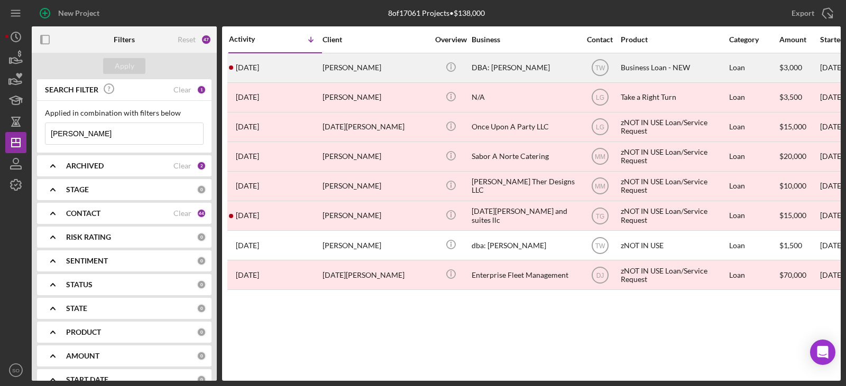
click at [347, 73] on div "Noe Farias" at bounding box center [375, 68] width 106 height 28
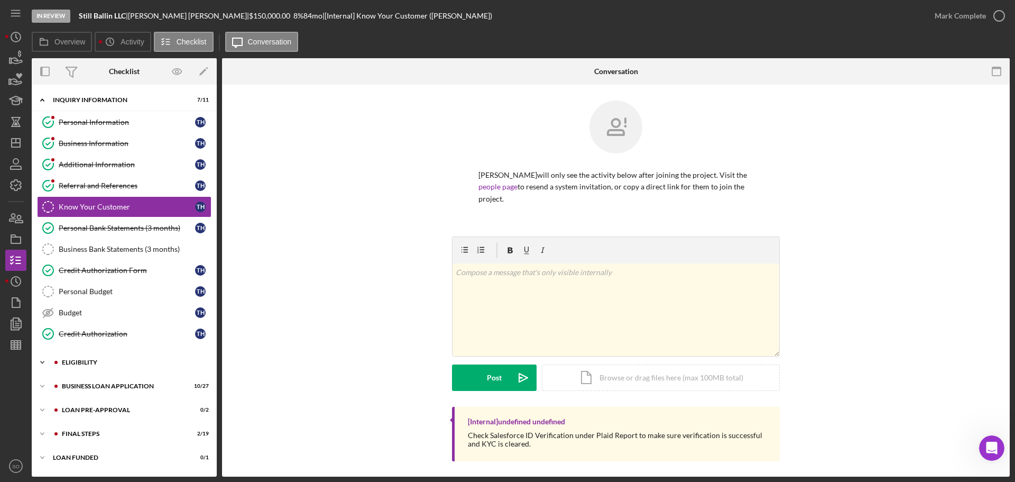
click at [99, 366] on div "Icon/Expander ELIGIBILITY 1 / 4" at bounding box center [124, 362] width 185 height 21
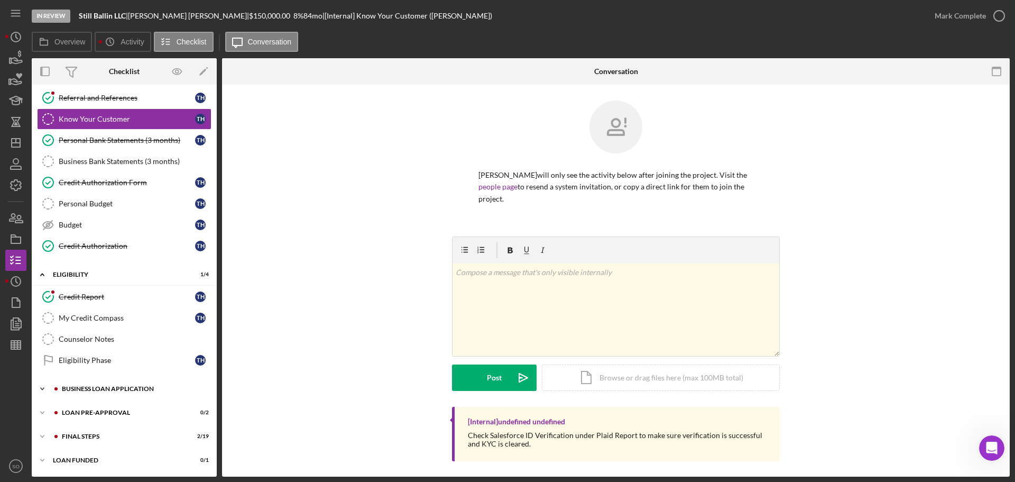
click at [107, 393] on div "Icon/Expander BUSINESS LOAN APPLICATION 10 / 27" at bounding box center [124, 388] width 185 height 21
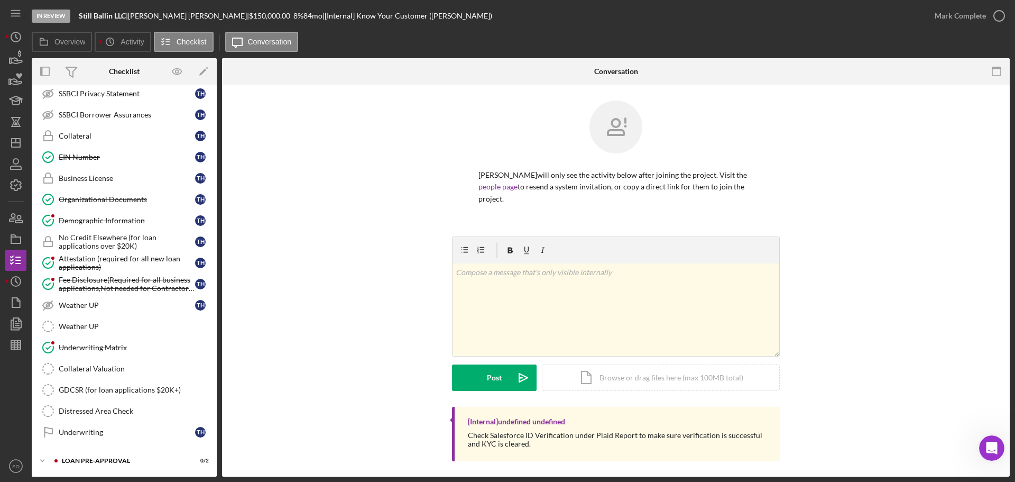
scroll to position [665, 0]
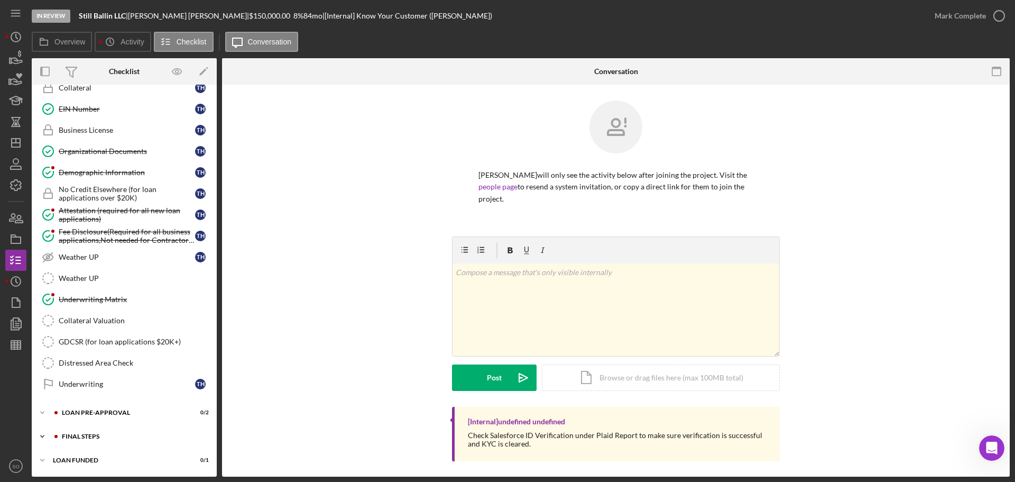
click at [116, 433] on div "FINAL STEPS" at bounding box center [133, 436] width 142 height 6
